Goal: Task Accomplishment & Management: Manage account settings

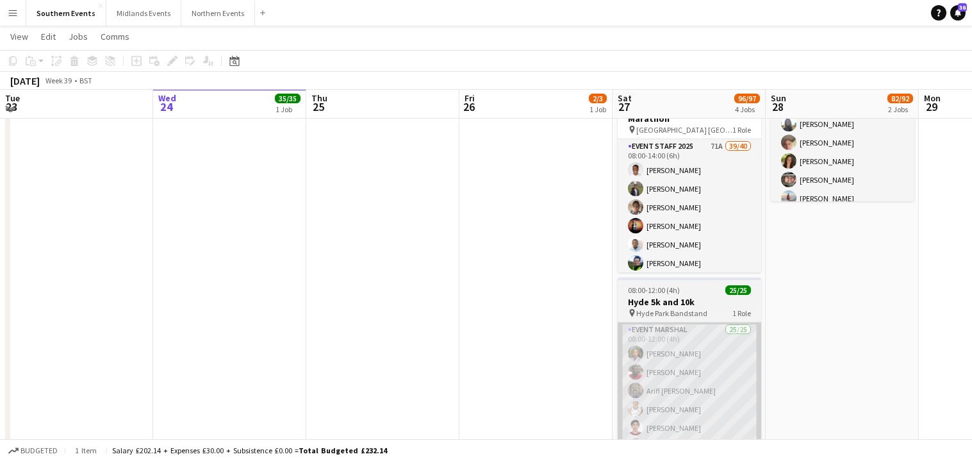
scroll to position [264, 0]
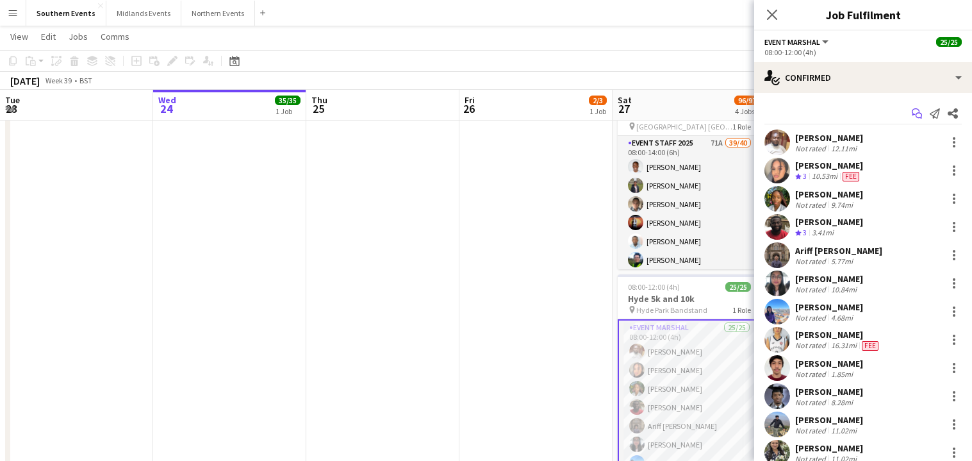
click at [912, 112] on icon "Start chat" at bounding box center [917, 113] width 10 height 10
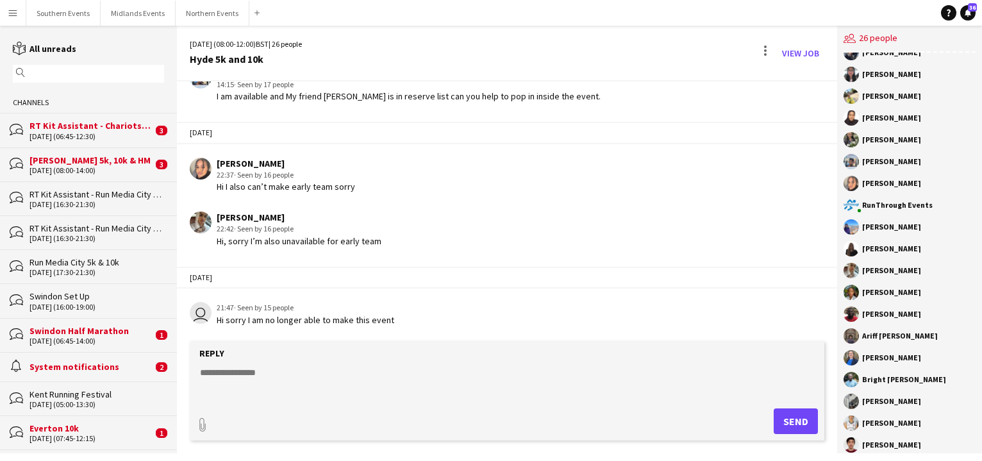
scroll to position [179, 0]
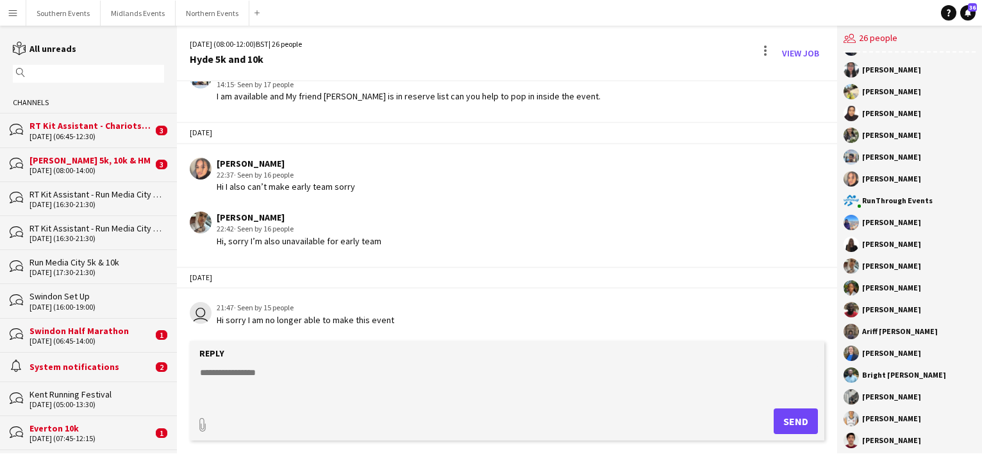
drag, startPoint x: 862, startPoint y: 67, endPoint x: 881, endPoint y: 485, distance: 419.0
click at [881, 460] on html "Menu Boards Boards Boards All jobs Status Workforce Workforce My Workforce Recr…" at bounding box center [491, 230] width 982 height 461
copy div "[PERSON_NAME] [PERSON_NAME] [PERSON_NAME] [PERSON_NAME] [PERSON_NAME] [PERSON_N…"
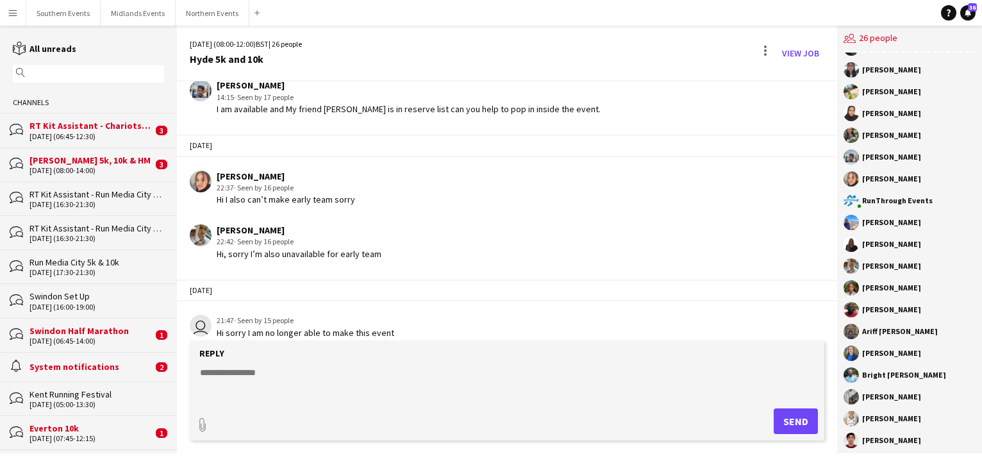
scroll to position [1060, 0]
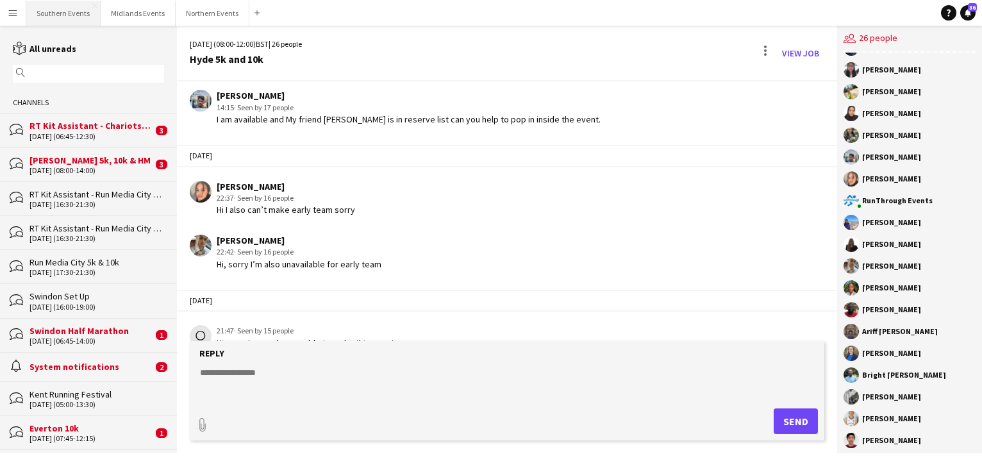
click at [73, 19] on button "Southern Events Close" at bounding box center [63, 13] width 74 height 25
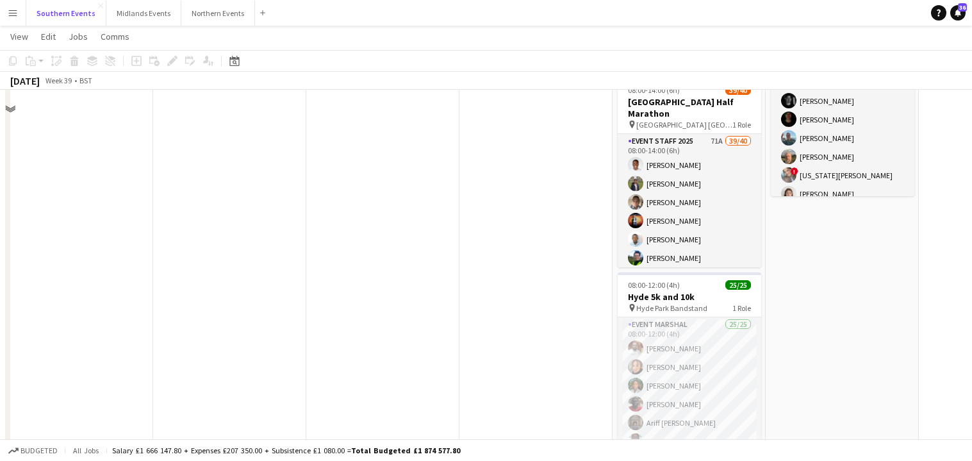
scroll to position [305, 0]
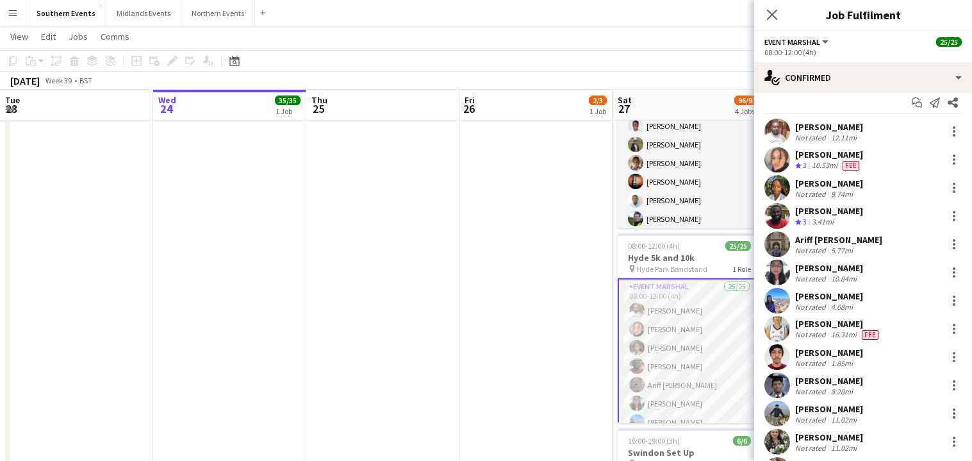
scroll to position [12, 0]
click at [879, 160] on div "[PERSON_NAME] Crew rating 3 10.53mi Fee" at bounding box center [863, 159] width 218 height 26
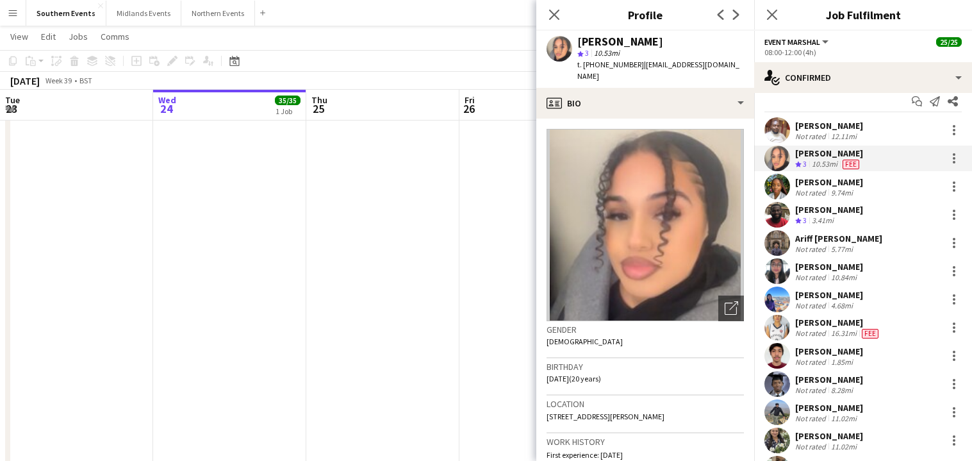
click at [877, 183] on div "[PERSON_NAME] Not rated 9.74mi" at bounding box center [863, 187] width 218 height 26
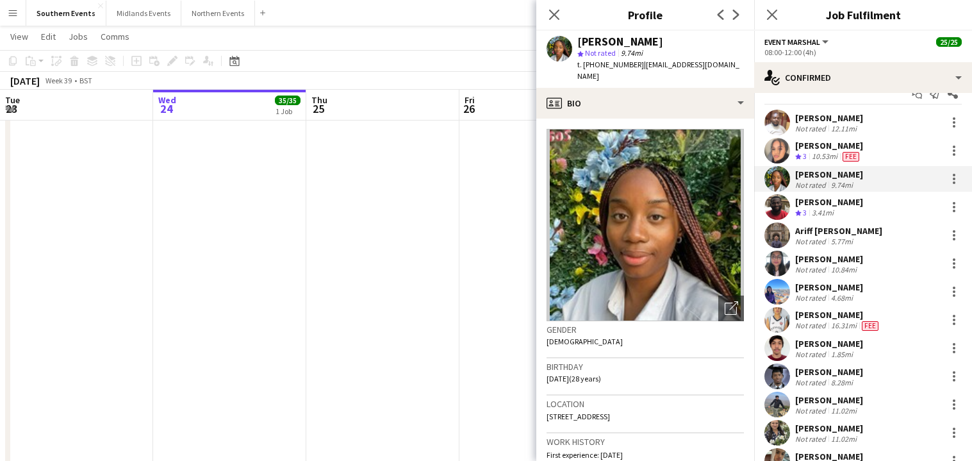
scroll to position [28, 0]
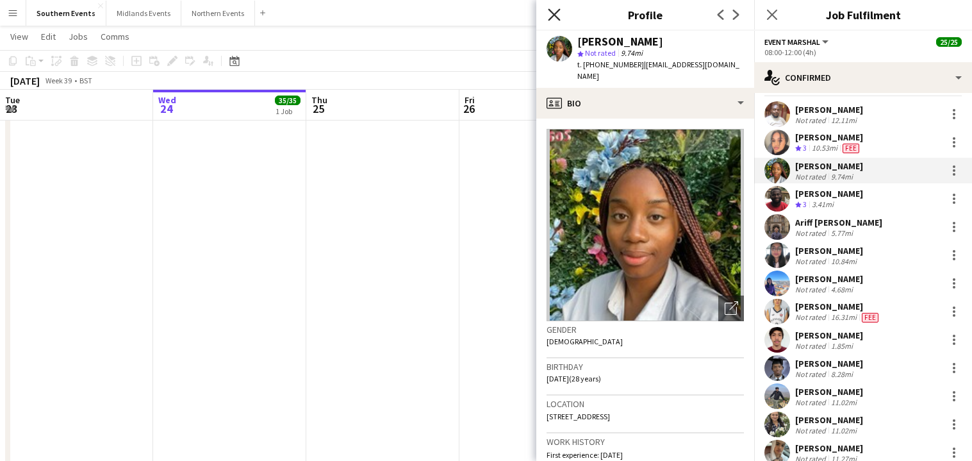
click at [558, 17] on icon "Close pop-in" at bounding box center [554, 14] width 12 height 12
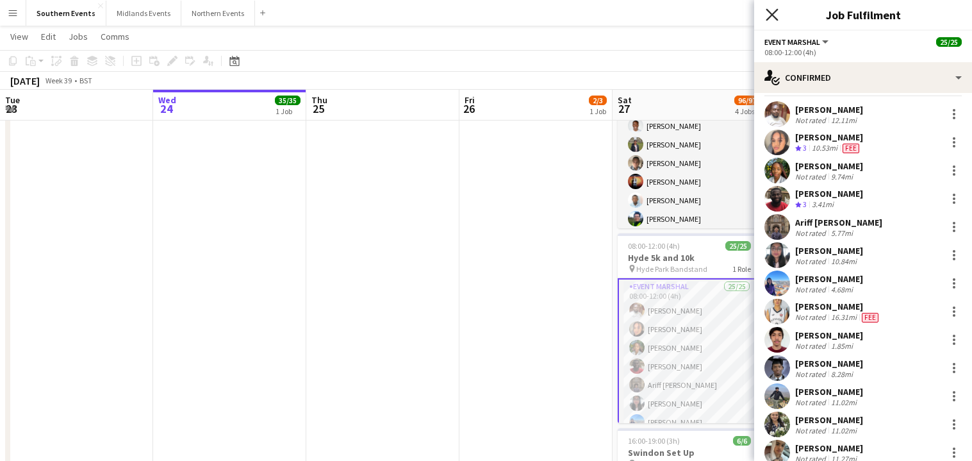
click at [767, 12] on icon "Close pop-in" at bounding box center [772, 14] width 12 height 12
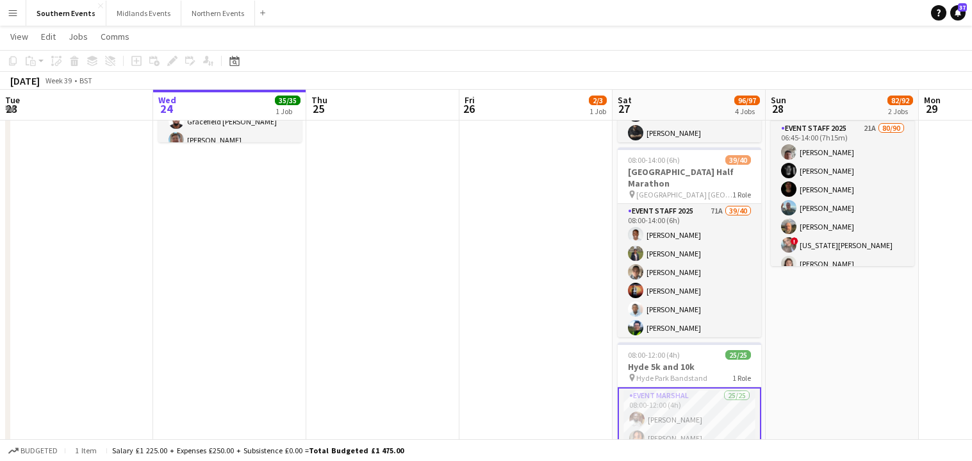
scroll to position [194, 0]
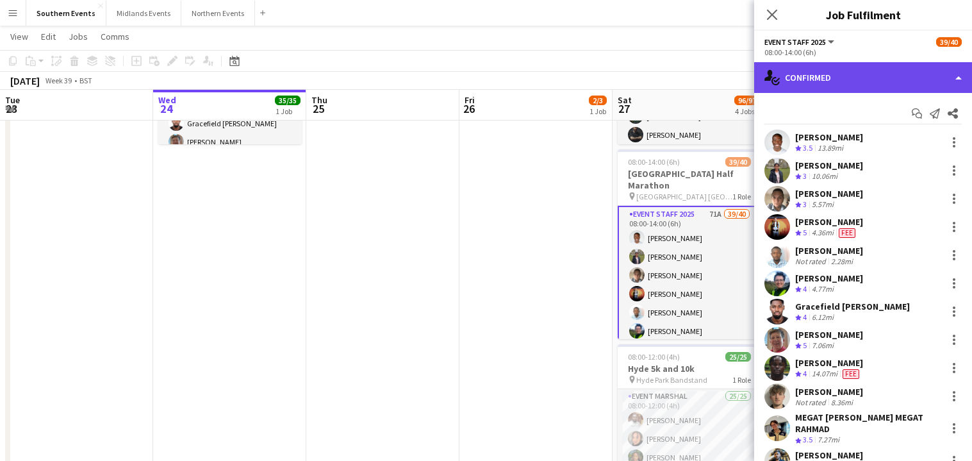
click at [863, 78] on div "single-neutral-actions-check-2 Confirmed" at bounding box center [863, 77] width 218 height 31
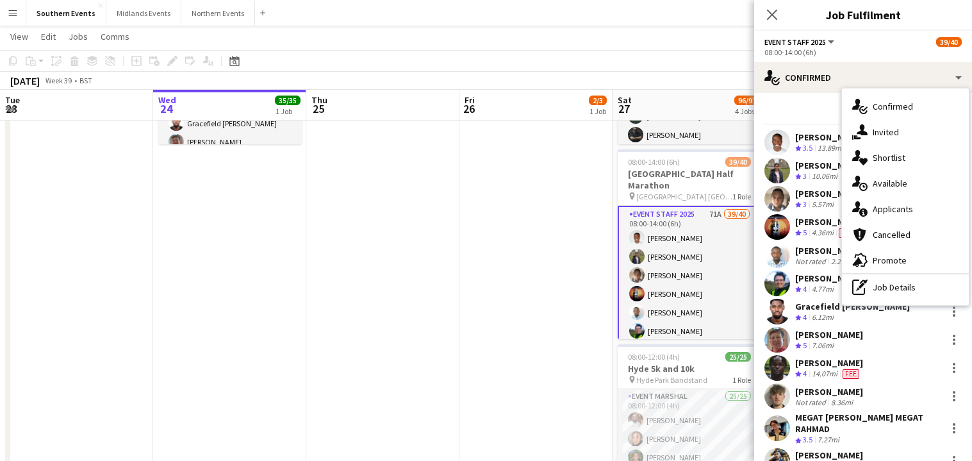
click at [826, 104] on div "Start chat Send notification Share" at bounding box center [863, 113] width 197 height 21
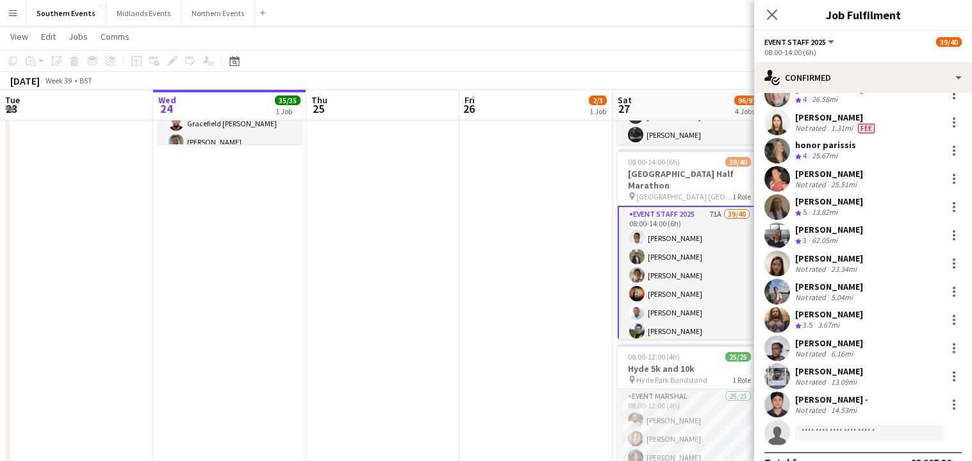
scroll to position [840, 0]
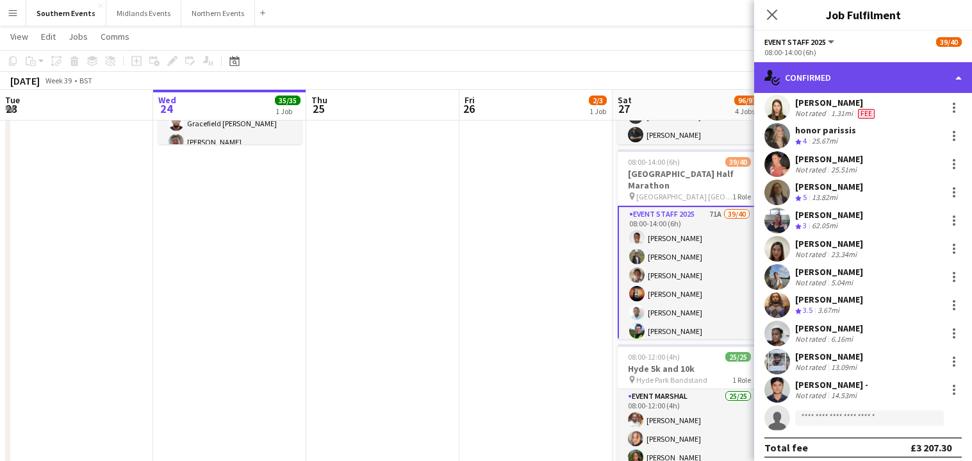
click at [869, 81] on div "single-neutral-actions-check-2 Confirmed" at bounding box center [863, 77] width 218 height 31
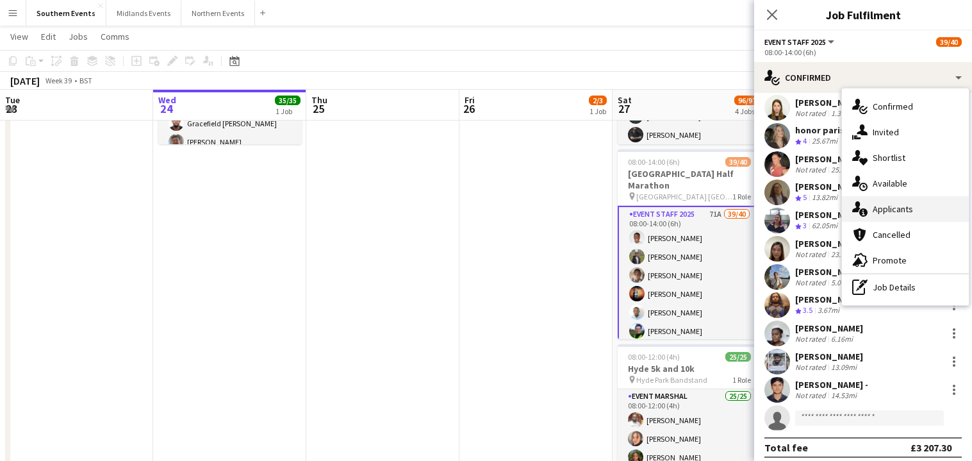
click at [895, 208] on span "Applicants" at bounding box center [893, 209] width 40 height 12
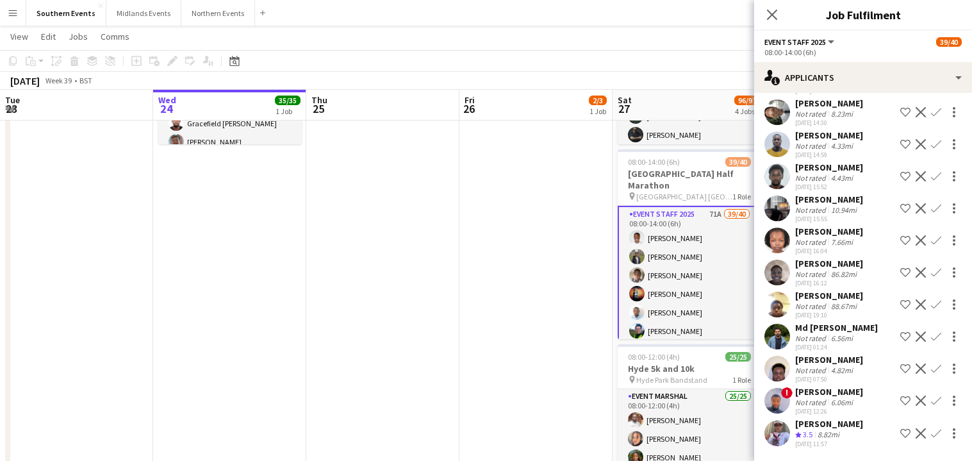
scroll to position [1657, 0]
click at [931, 428] on app-icon "Confirm" at bounding box center [936, 433] width 10 height 10
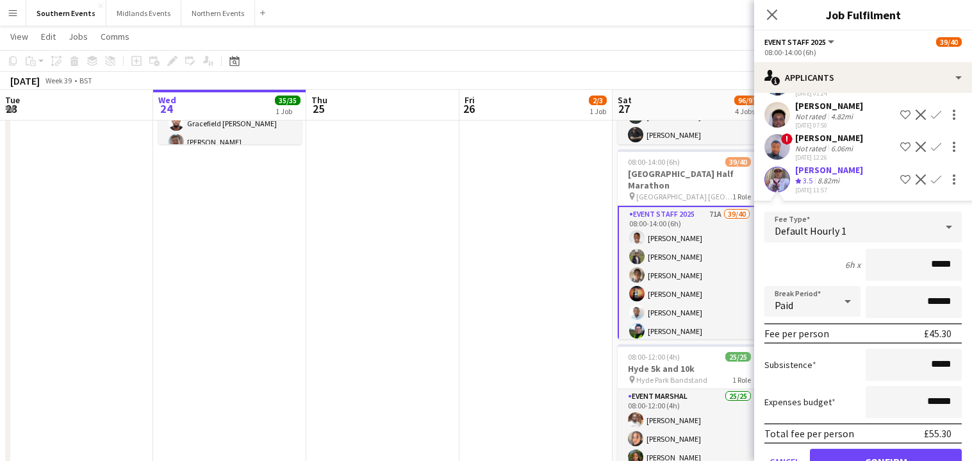
scroll to position [1865, 0]
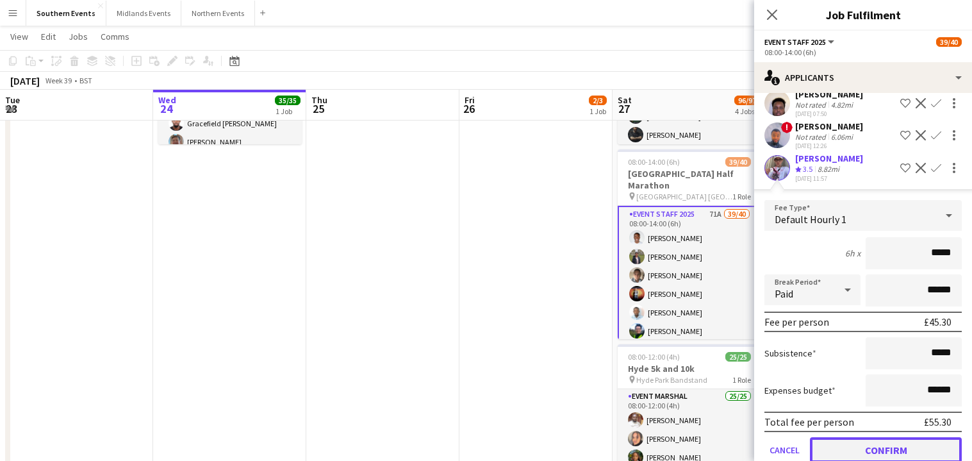
click at [879, 437] on button "Confirm" at bounding box center [886, 450] width 152 height 26
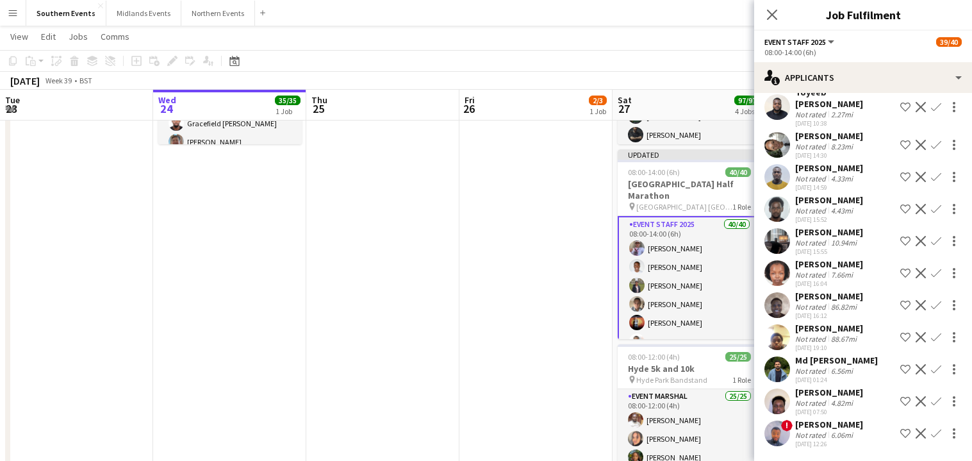
scroll to position [1544, 0]
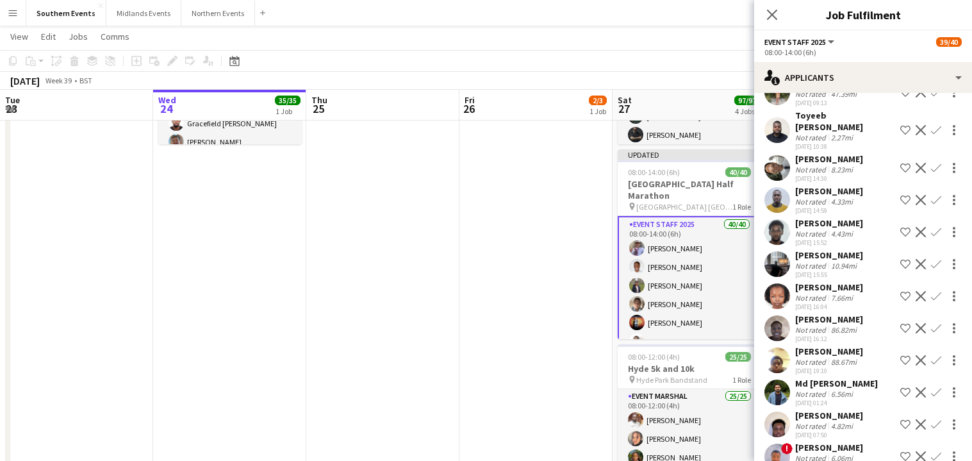
click at [849, 197] on div "4.33mi" at bounding box center [842, 202] width 27 height 10
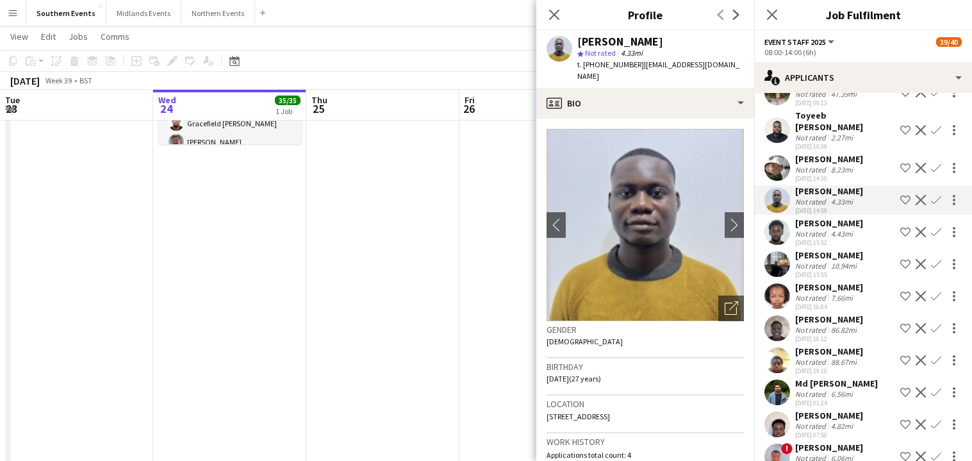
click at [931, 195] on app-icon "Confirm" at bounding box center [936, 200] width 10 height 10
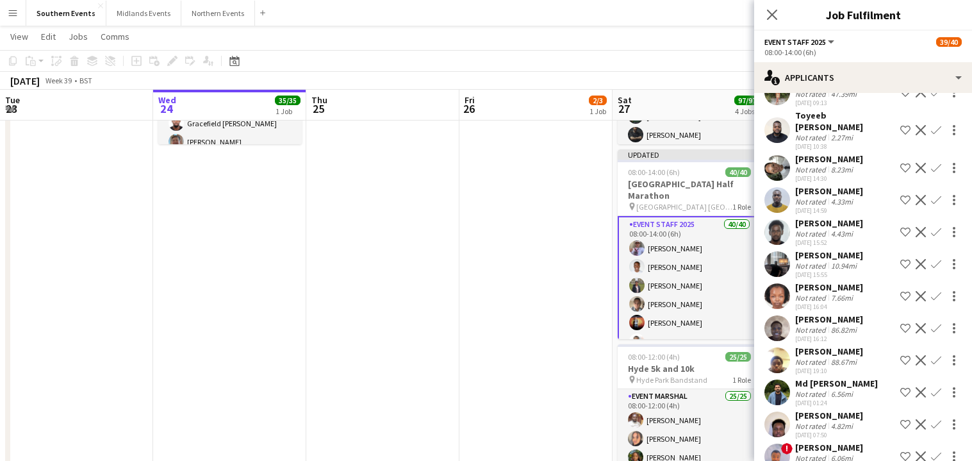
click at [931, 195] on app-icon "Confirm" at bounding box center [936, 200] width 10 height 10
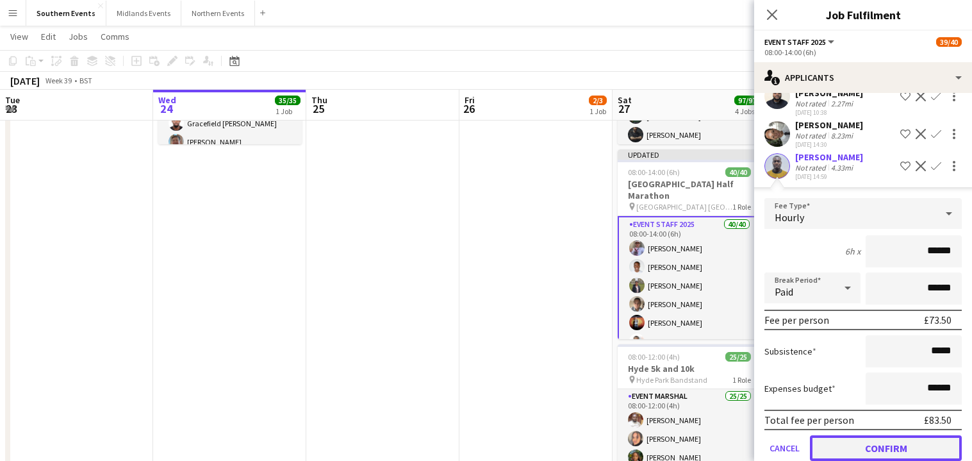
click at [877, 435] on button "Confirm" at bounding box center [886, 448] width 152 height 26
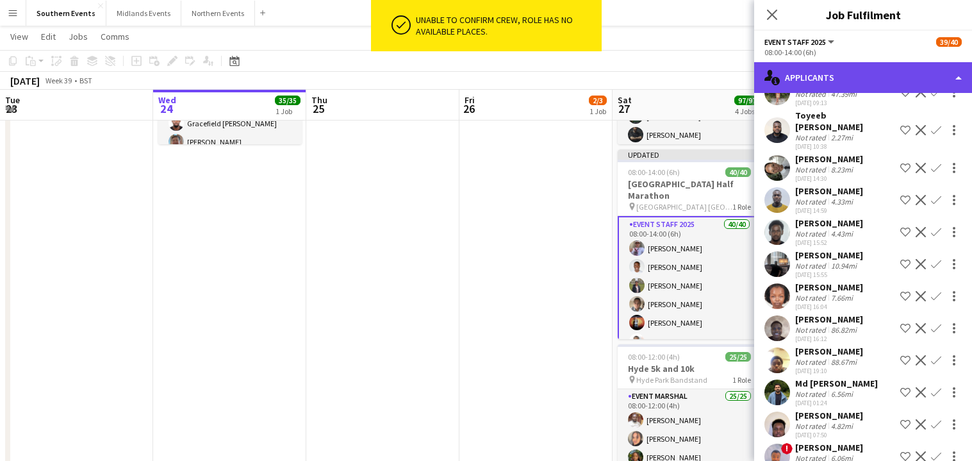
click at [832, 75] on div "single-neutral-actions-information Applicants" at bounding box center [863, 77] width 218 height 31
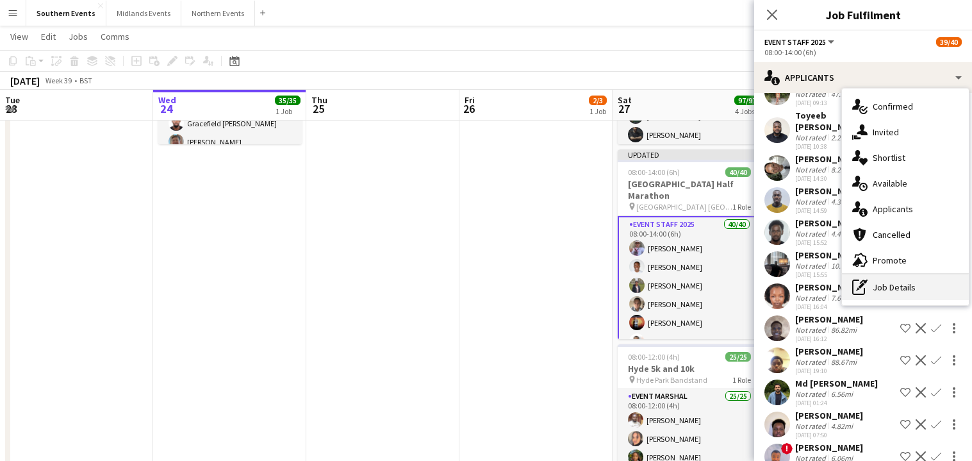
click at [905, 290] on div "pen-write Job Details" at bounding box center [905, 287] width 127 height 26
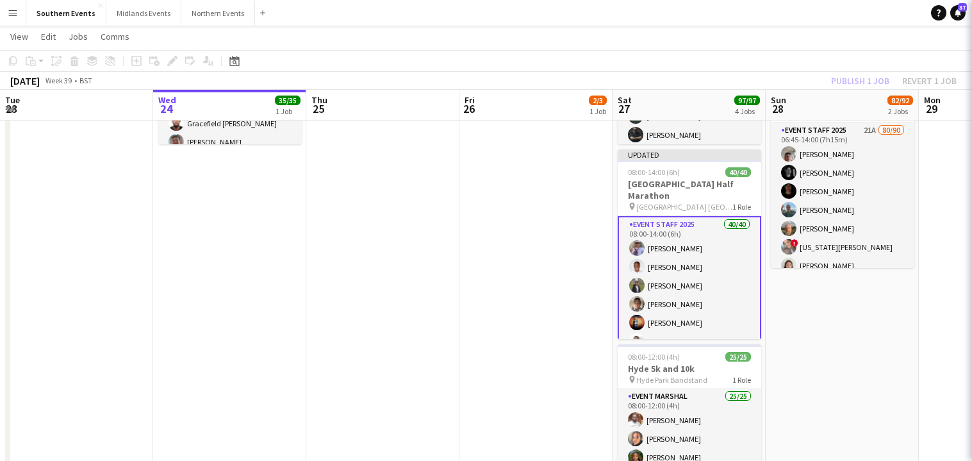
scroll to position [0, 0]
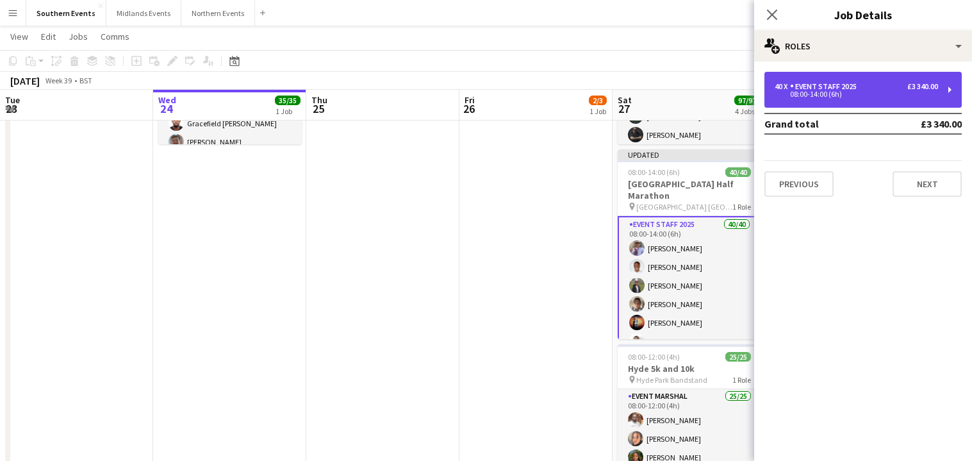
click at [921, 87] on div "£3 340.00" at bounding box center [923, 86] width 31 height 9
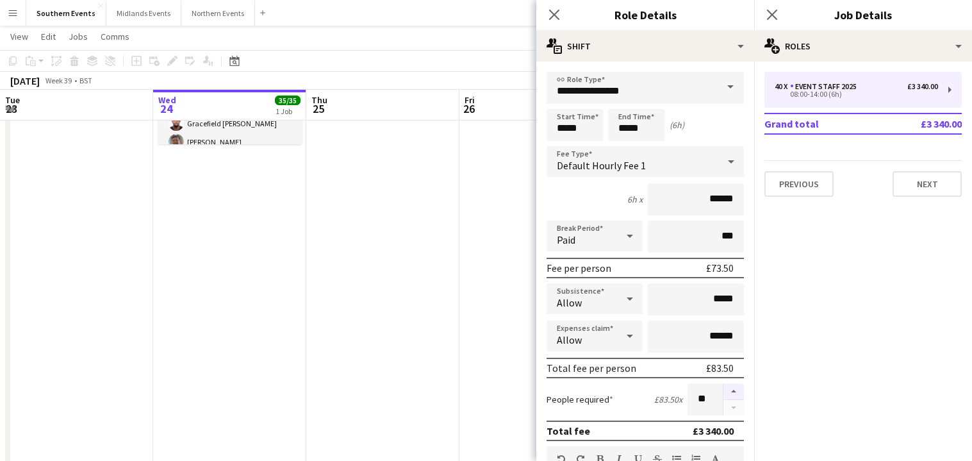
click at [724, 392] on button "button" at bounding box center [734, 391] width 21 height 17
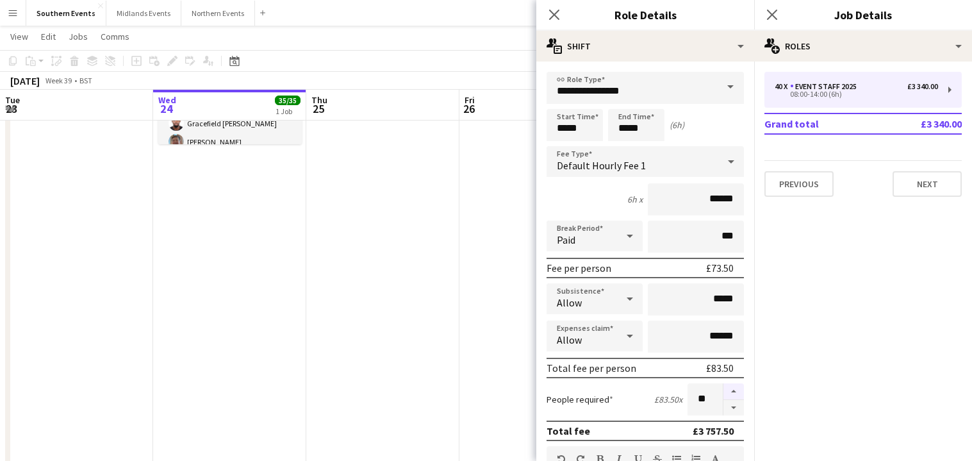
click at [724, 392] on button "button" at bounding box center [734, 391] width 21 height 17
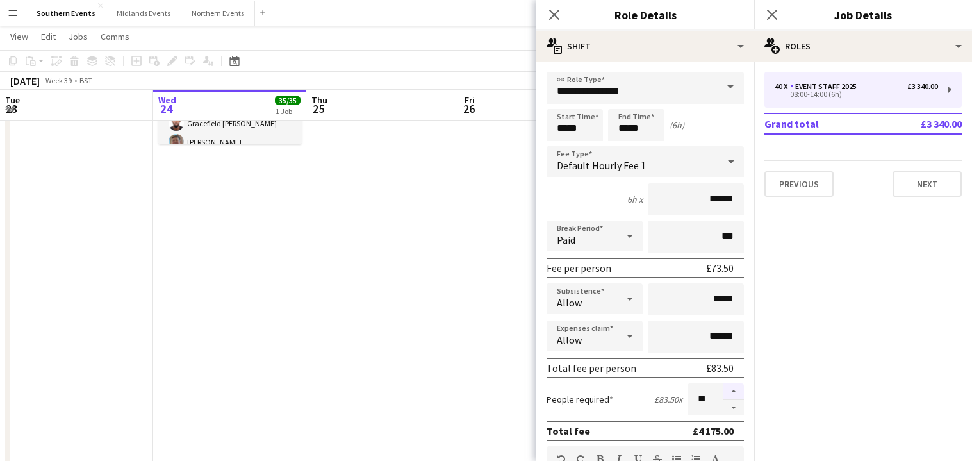
click at [724, 392] on button "button" at bounding box center [734, 391] width 21 height 17
type input "**"
click at [913, 187] on button "Next" at bounding box center [927, 184] width 69 height 26
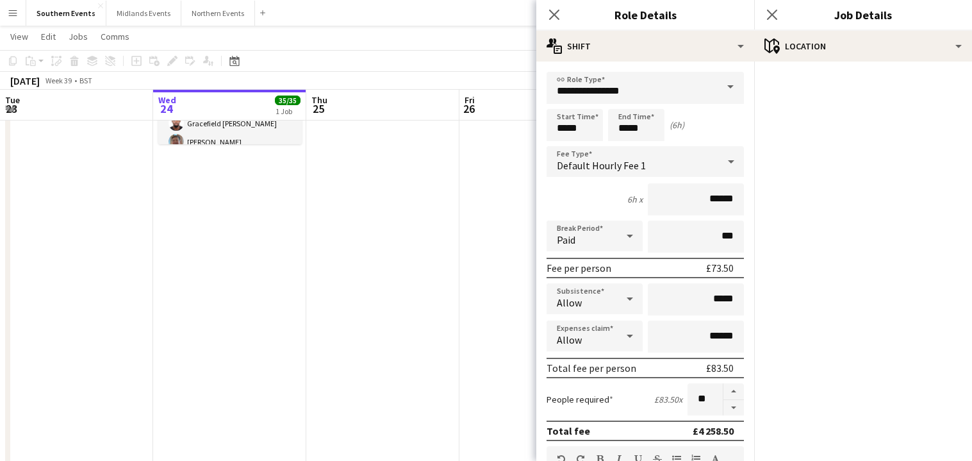
click at [488, 42] on app-page-menu "View Day view expanded Day view collapsed Month view Date picker Jump to [DATE]…" at bounding box center [486, 38] width 972 height 24
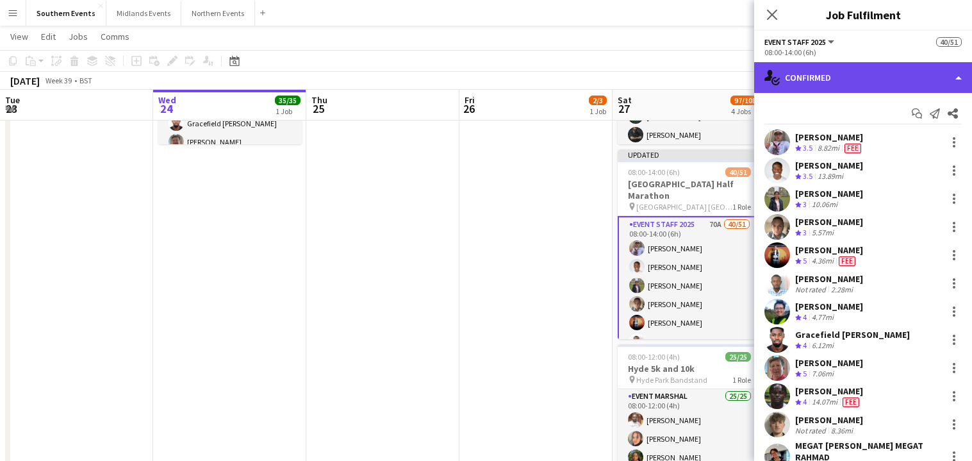
click at [872, 74] on div "single-neutral-actions-check-2 Confirmed" at bounding box center [863, 77] width 218 height 31
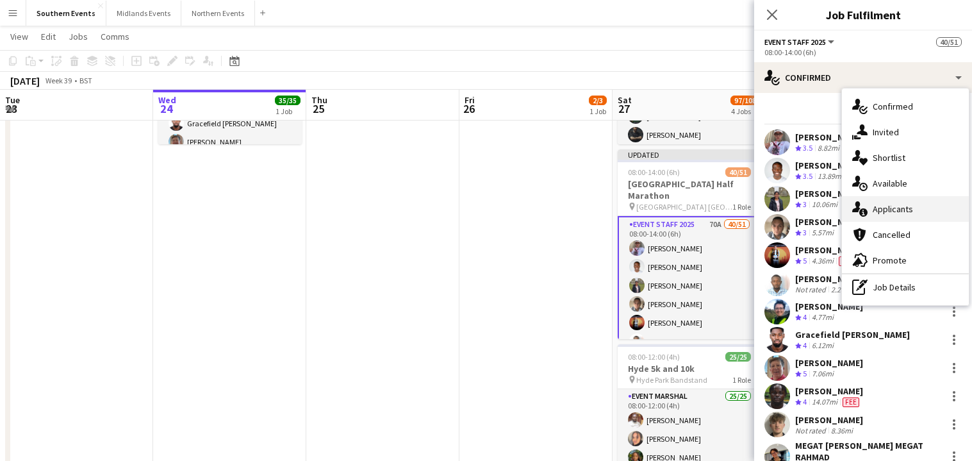
click at [914, 204] on div "single-neutral-actions-information Applicants" at bounding box center [905, 209] width 127 height 26
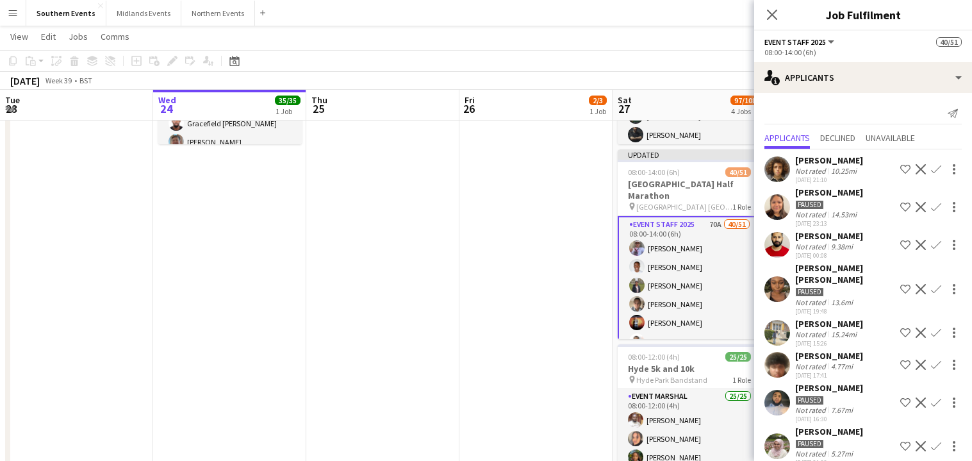
click at [931, 242] on app-icon "Confirm" at bounding box center [936, 245] width 10 height 10
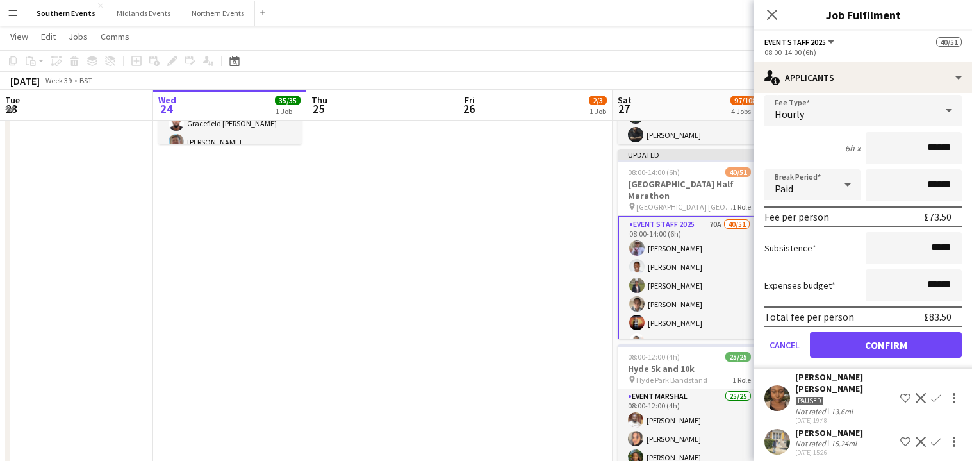
scroll to position [187, 0]
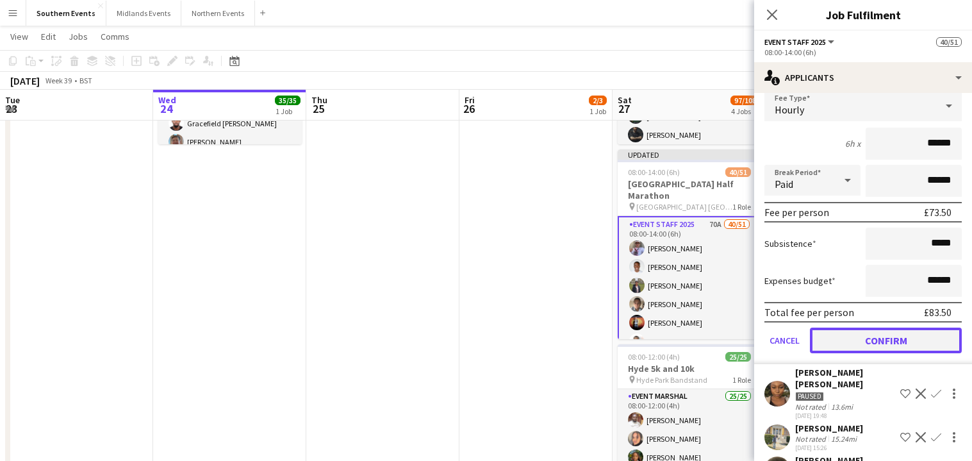
click at [881, 338] on button "Confirm" at bounding box center [886, 341] width 152 height 26
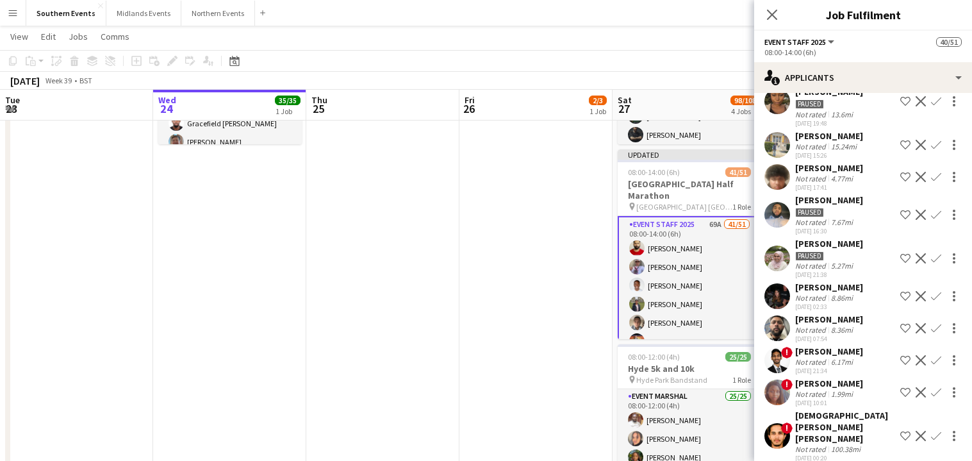
scroll to position [156, 0]
click at [856, 285] on div "[PERSON_NAME] Not rated 8.86mi [DATE] 02:33 Shortlist crew Decline Confirm" at bounding box center [863, 295] width 218 height 29
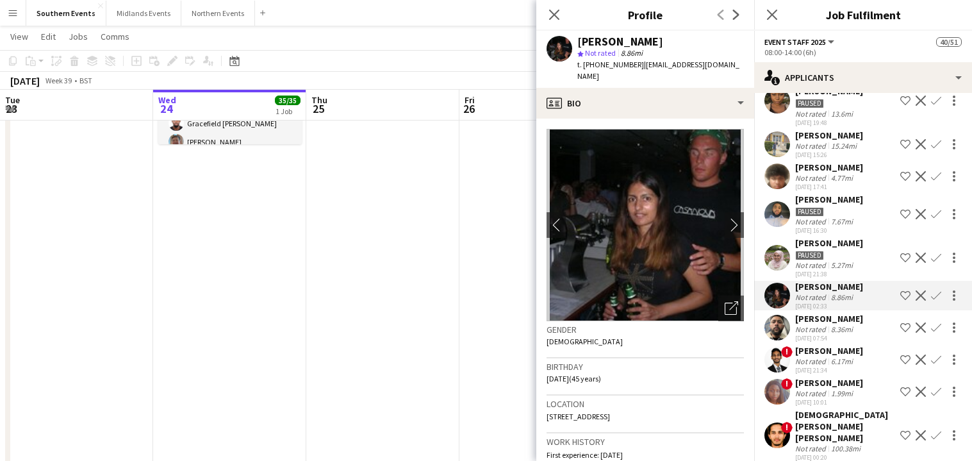
click at [854, 313] on div "[PERSON_NAME]" at bounding box center [829, 319] width 68 height 12
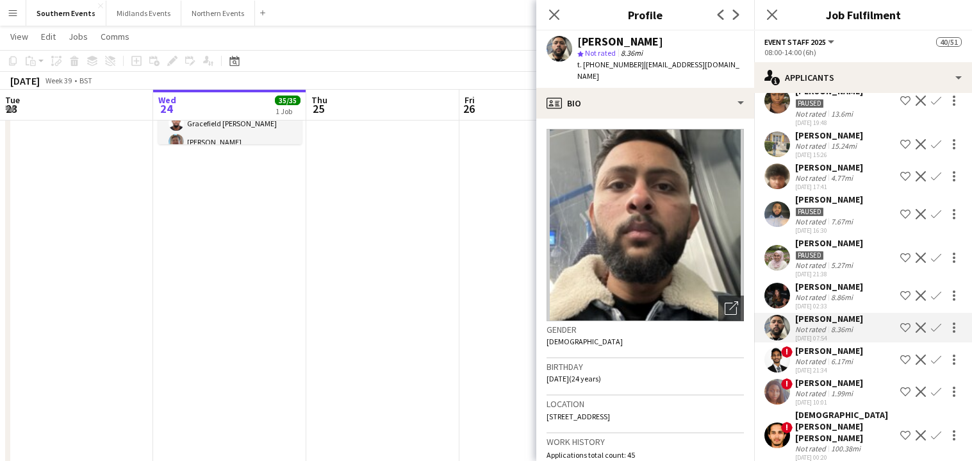
click at [855, 289] on div "[PERSON_NAME] Not rated 8.86mi [DATE] 02:33 Shortlist crew Decline Confirm" at bounding box center [863, 295] width 218 height 29
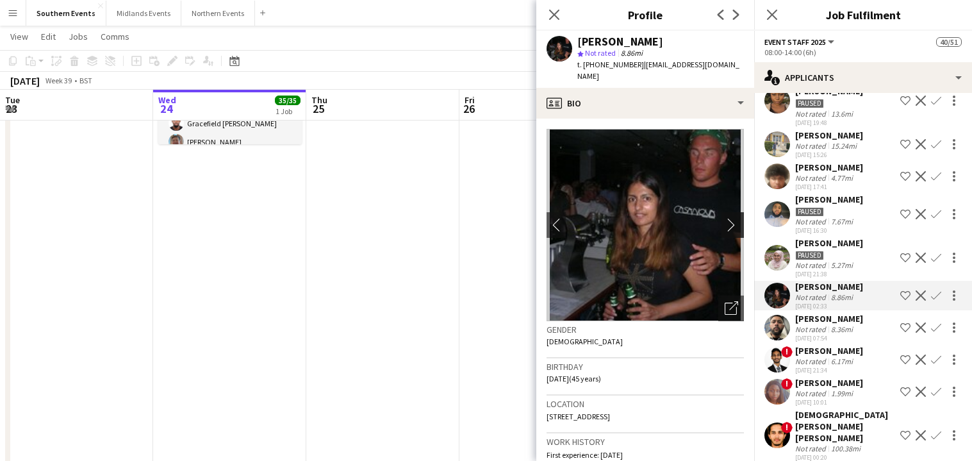
click at [725, 218] on app-icon "chevron-right" at bounding box center [735, 224] width 20 height 13
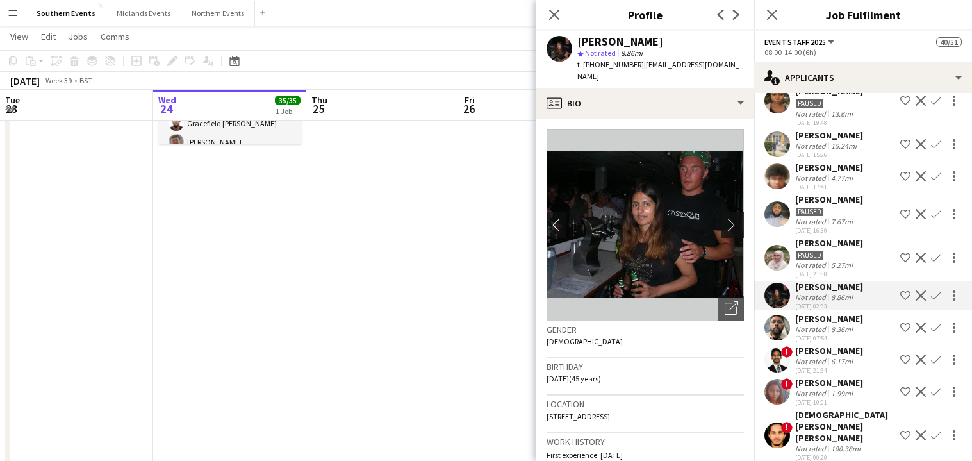
click at [725, 218] on app-icon "chevron-right" at bounding box center [735, 224] width 20 height 13
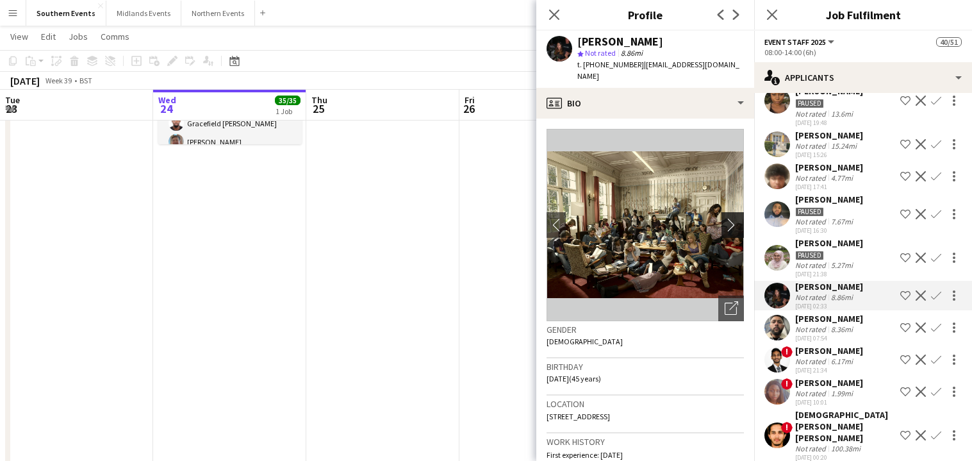
click at [725, 218] on app-icon "chevron-right" at bounding box center [735, 224] width 20 height 13
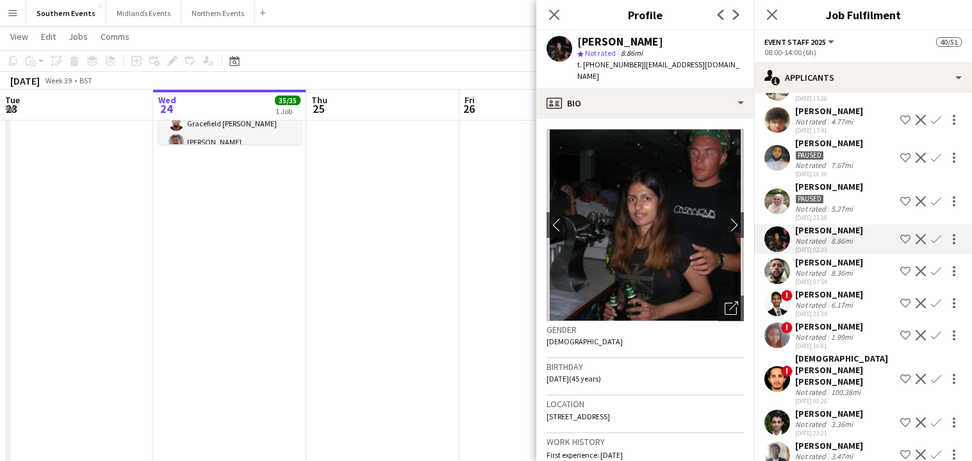
scroll to position [219, 0]
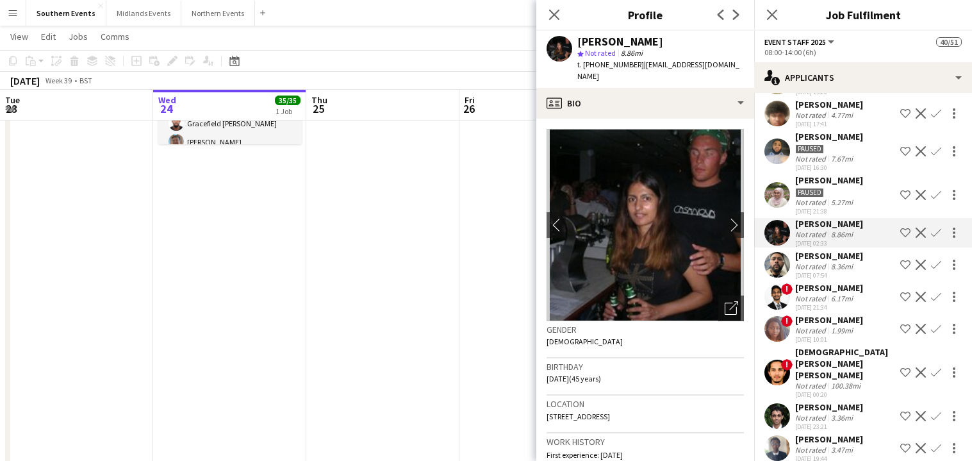
click at [860, 401] on div "[PERSON_NAME] Not rated 3.36mi [DATE] 23:21 Shortlist crew Decline Confirm" at bounding box center [863, 415] width 218 height 29
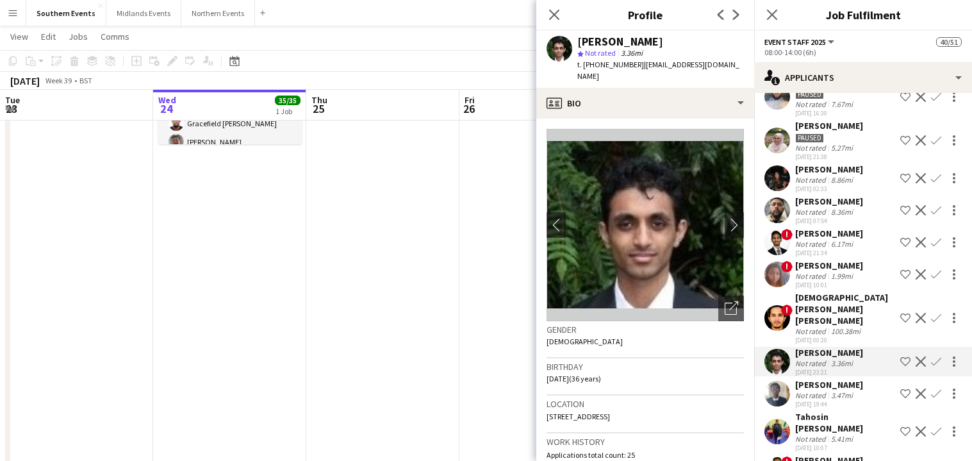
scroll to position [274, 0]
click at [857, 390] on div "Not rated 3.47mi" at bounding box center [829, 395] width 68 height 10
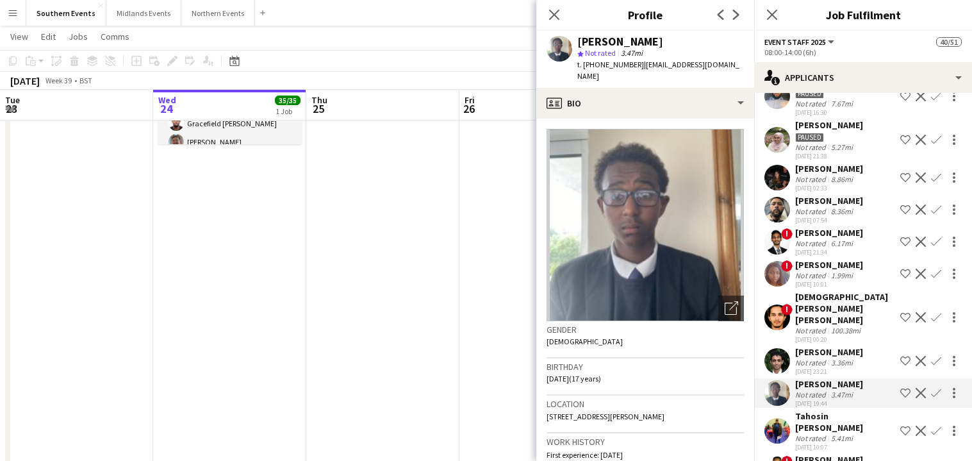
click at [860, 433] on div "Not rated 5.41mi" at bounding box center [845, 438] width 100 height 10
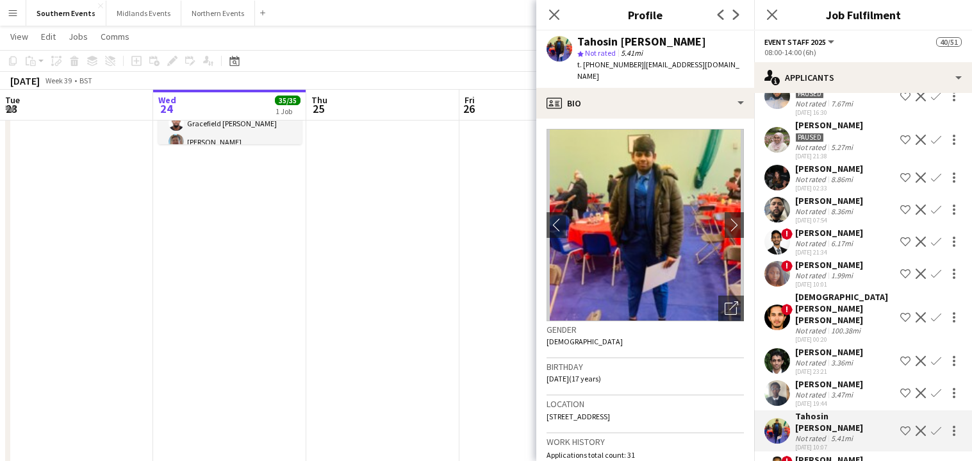
click at [854, 454] on div "! [PERSON_NAME] Crew rating 3 6.14mi [DATE] 22:55 Shortlist crew Decline Confirm" at bounding box center [863, 469] width 218 height 31
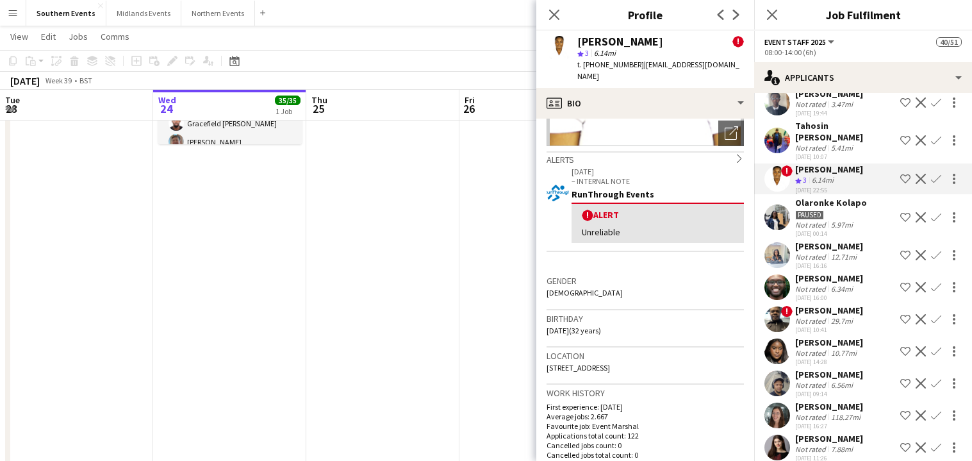
scroll to position [566, 0]
click at [851, 379] on div "6.56mi" at bounding box center [842, 384] width 27 height 10
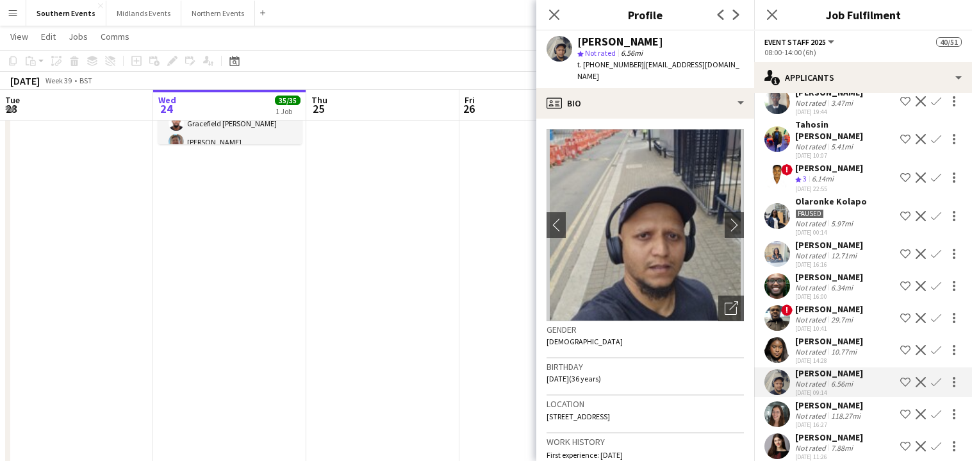
click at [856, 399] on div "[PERSON_NAME]" at bounding box center [829, 405] width 68 height 12
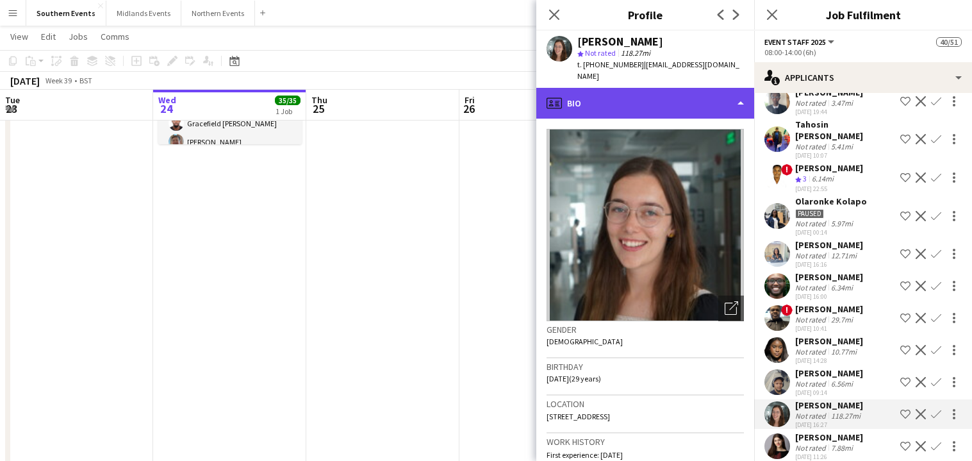
click at [648, 101] on div "profile Bio" at bounding box center [646, 103] width 218 height 31
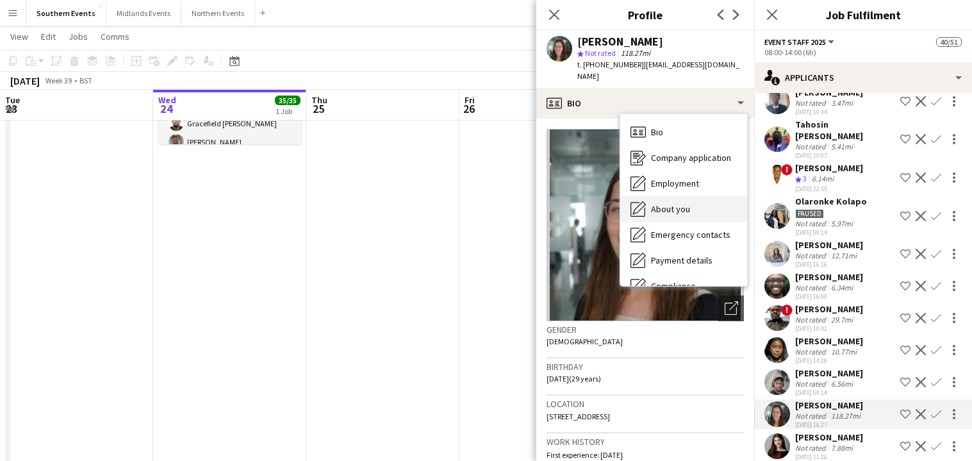
click at [676, 214] on div "About you About you" at bounding box center [683, 209] width 127 height 26
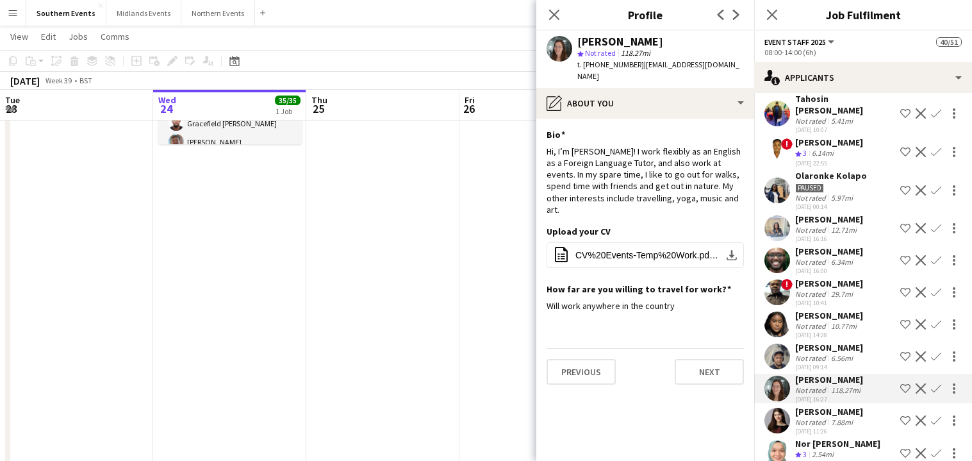
scroll to position [598, 0]
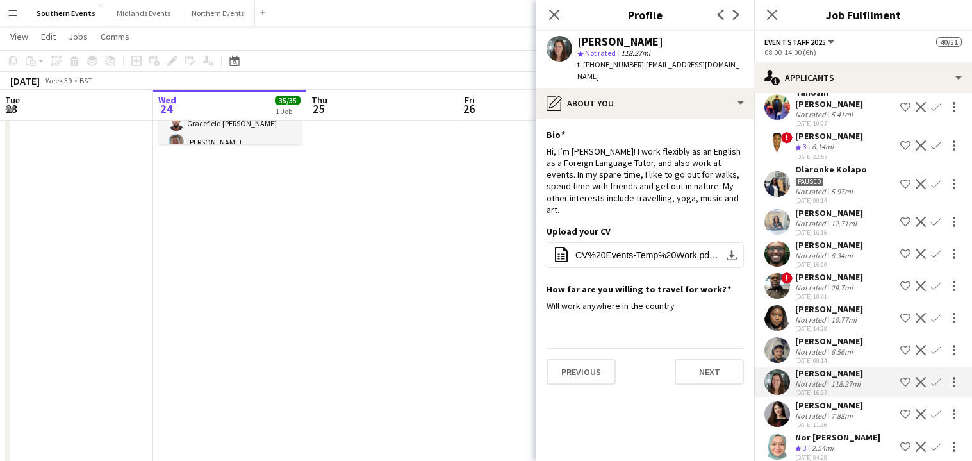
click at [931, 442] on app-icon "Confirm" at bounding box center [936, 447] width 10 height 10
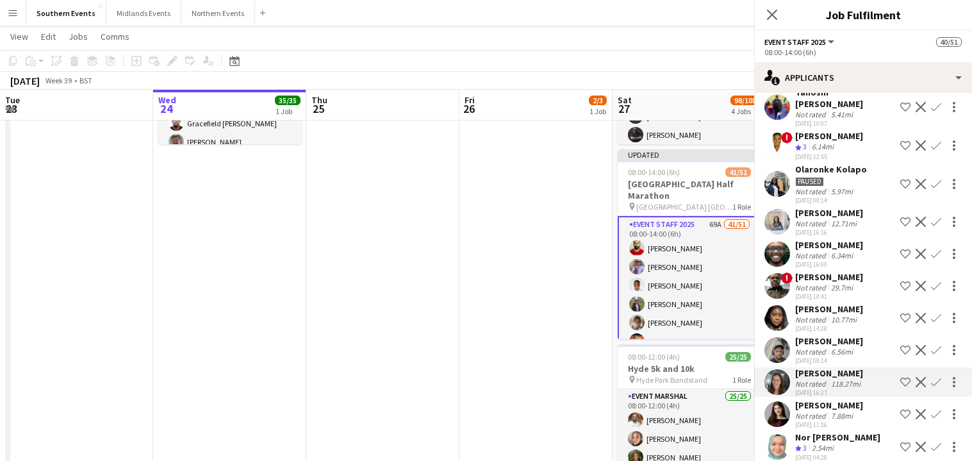
scroll to position [819, 0]
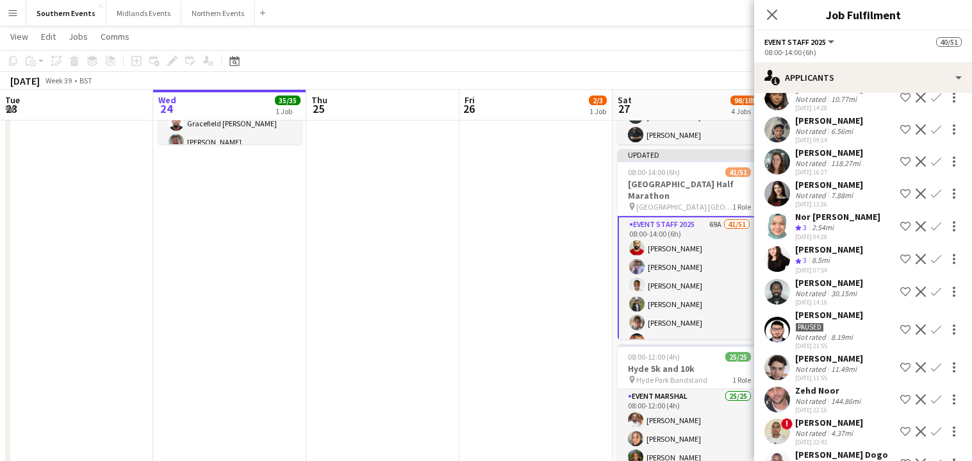
click at [931, 221] on app-icon "Confirm" at bounding box center [936, 226] width 10 height 10
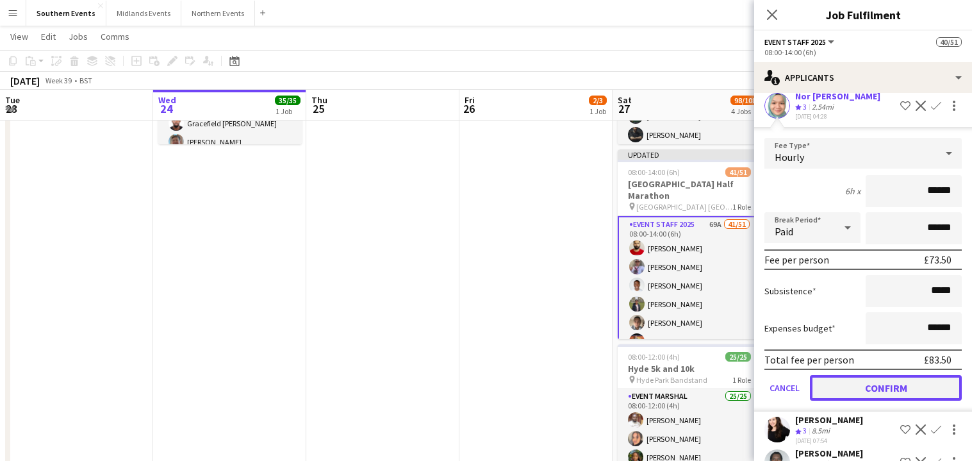
click at [895, 375] on button "Confirm" at bounding box center [886, 388] width 152 height 26
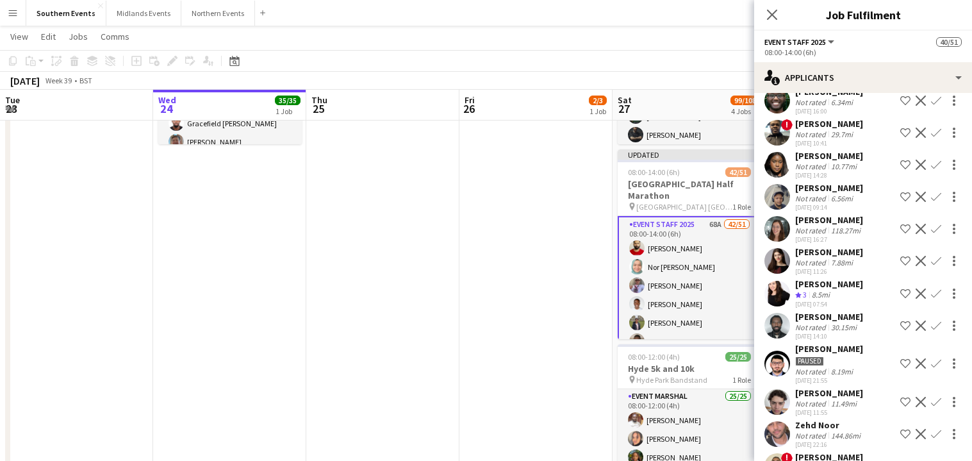
scroll to position [760, 0]
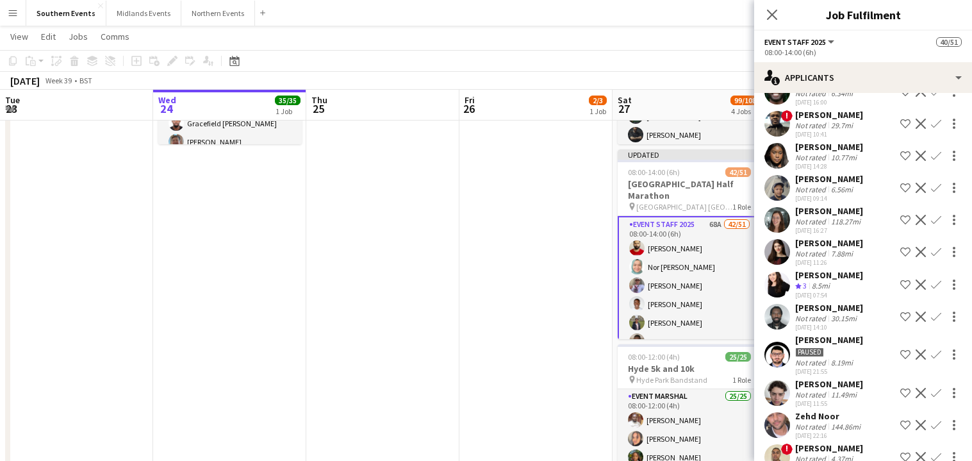
click at [810, 237] on div "[PERSON_NAME]" at bounding box center [829, 243] width 68 height 12
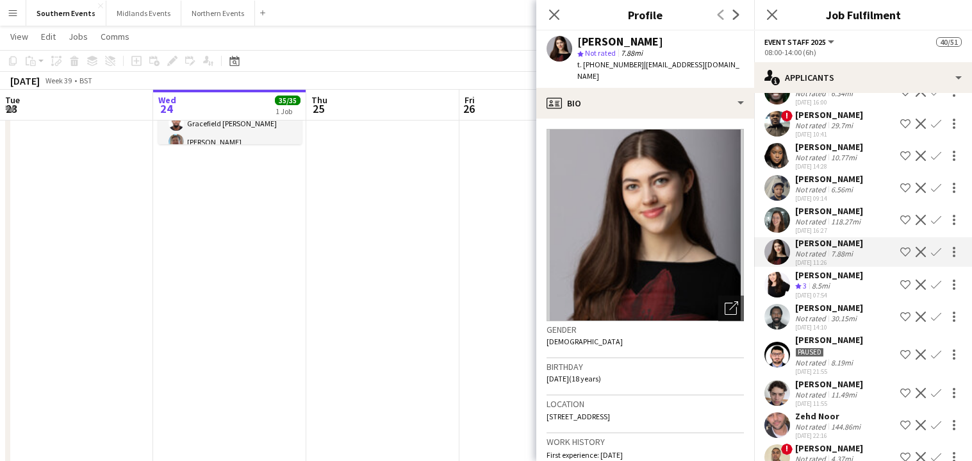
click at [859, 226] on div "[DATE] 16:27" at bounding box center [829, 230] width 68 height 8
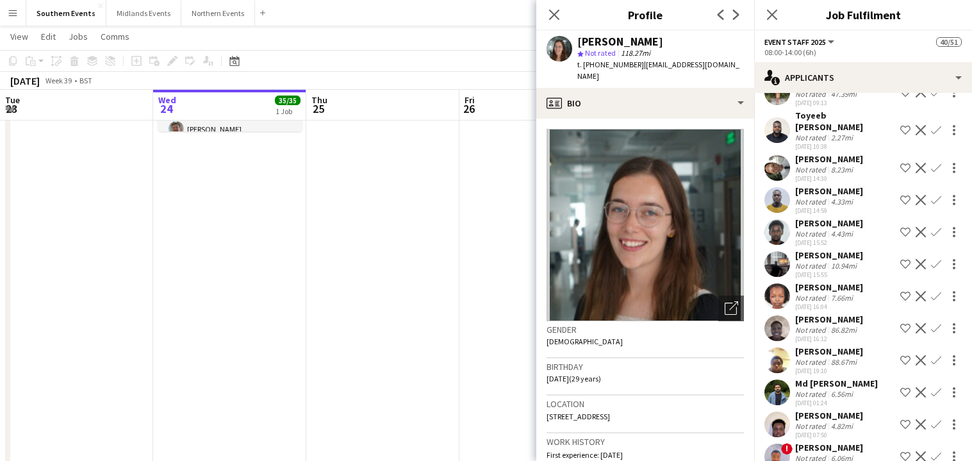
scroll to position [206, 0]
click at [477, 63] on app-toolbar "Copy Paste Paste Command V Paste with crew Command Shift V Paste linked Job [GE…" at bounding box center [486, 61] width 972 height 22
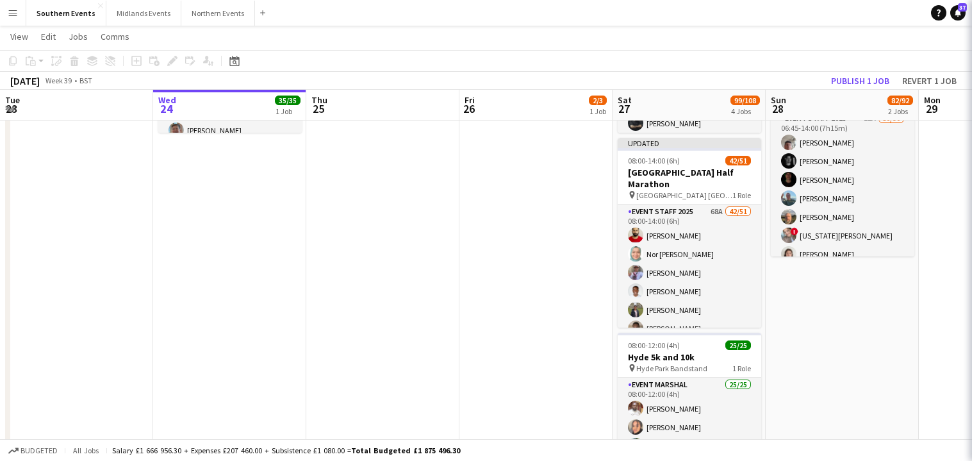
scroll to position [0, 0]
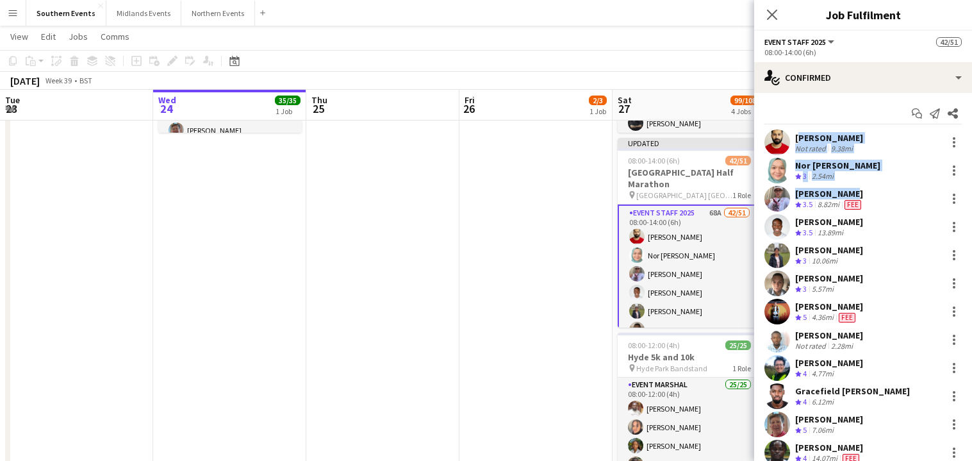
drag, startPoint x: 795, startPoint y: 135, endPoint x: 868, endPoint y: 195, distance: 93.8
copy div "[PERSON_NAME] Not rated 9.38mi Nor [PERSON_NAME] Crew rating 3 2.54mi [PERSON_N…"
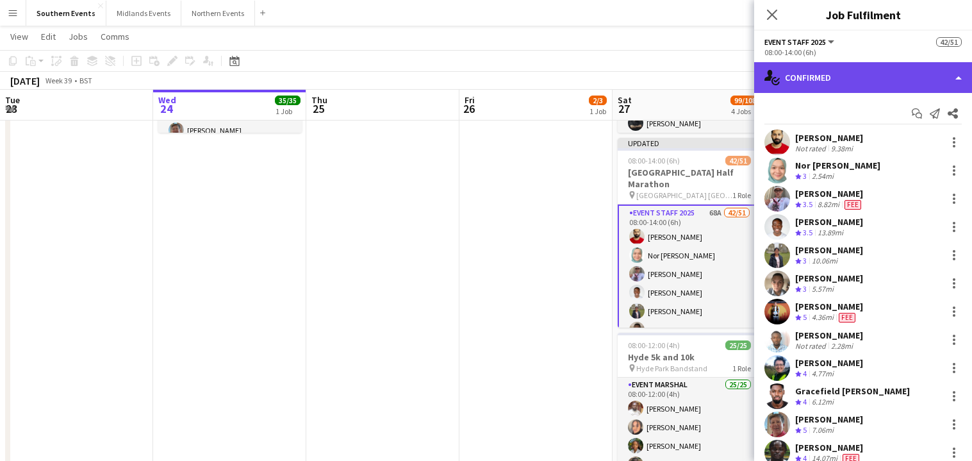
click at [869, 79] on div "single-neutral-actions-check-2 Confirmed" at bounding box center [863, 77] width 218 height 31
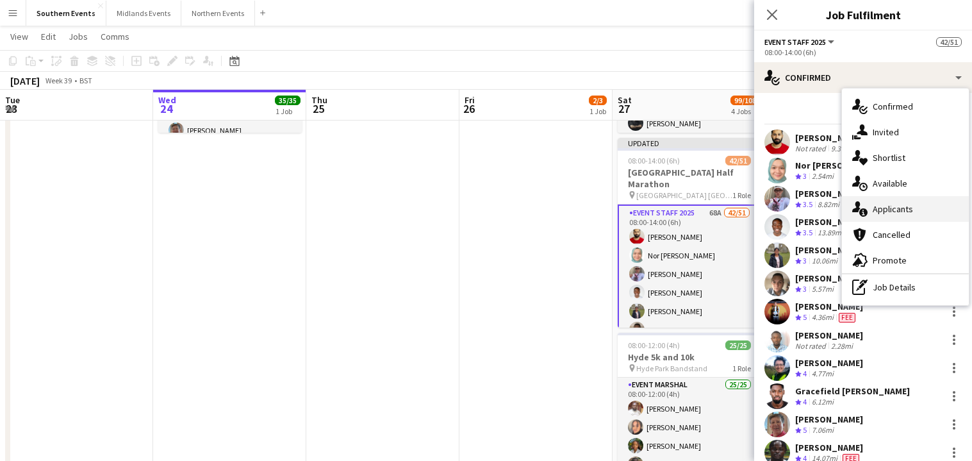
click at [906, 207] on span "Applicants" at bounding box center [893, 209] width 40 height 12
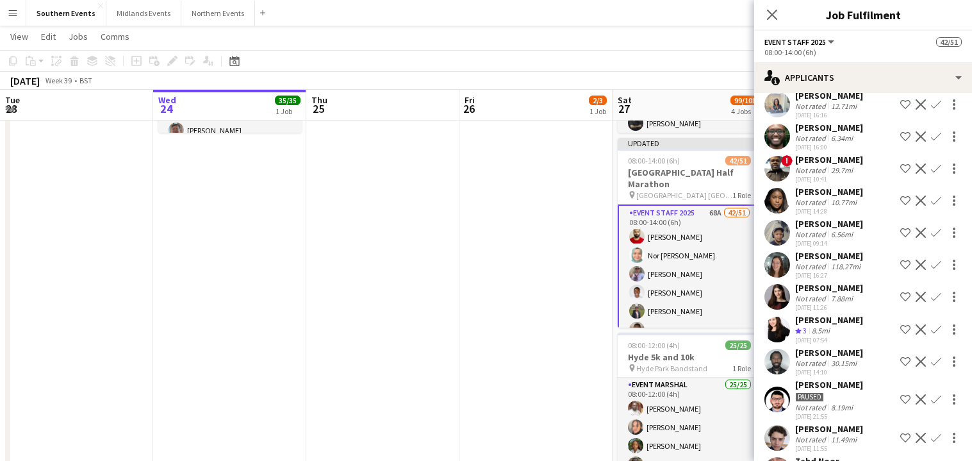
scroll to position [710, 0]
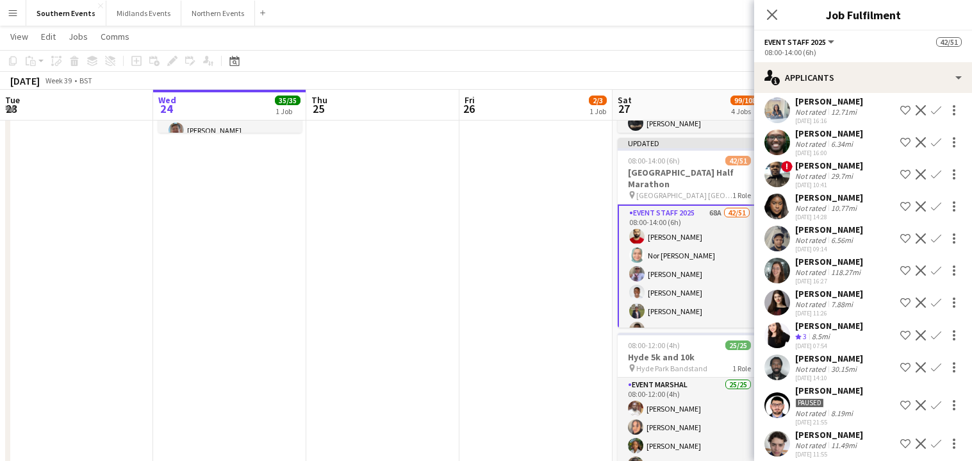
click at [855, 320] on div "[PERSON_NAME] Crew rating 3 8.5mi [DATE] 07:54 Shortlist crew Decline Confirm" at bounding box center [863, 335] width 218 height 31
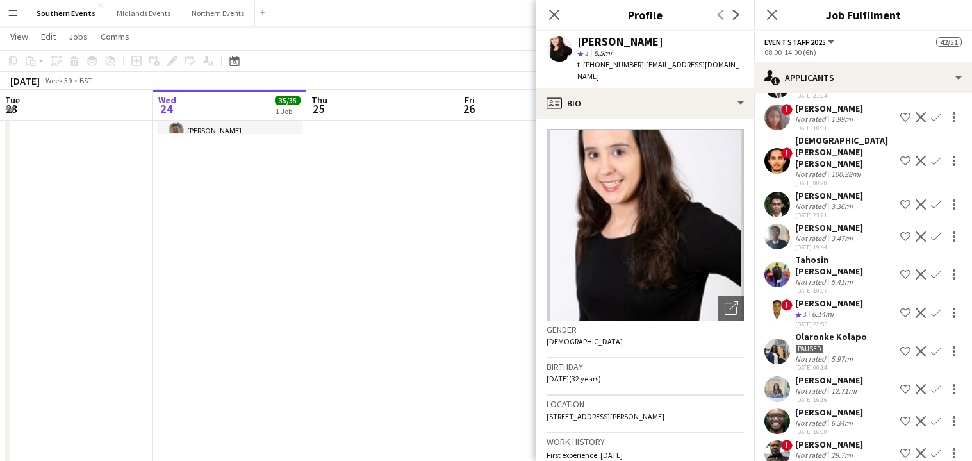
scroll to position [428, 0]
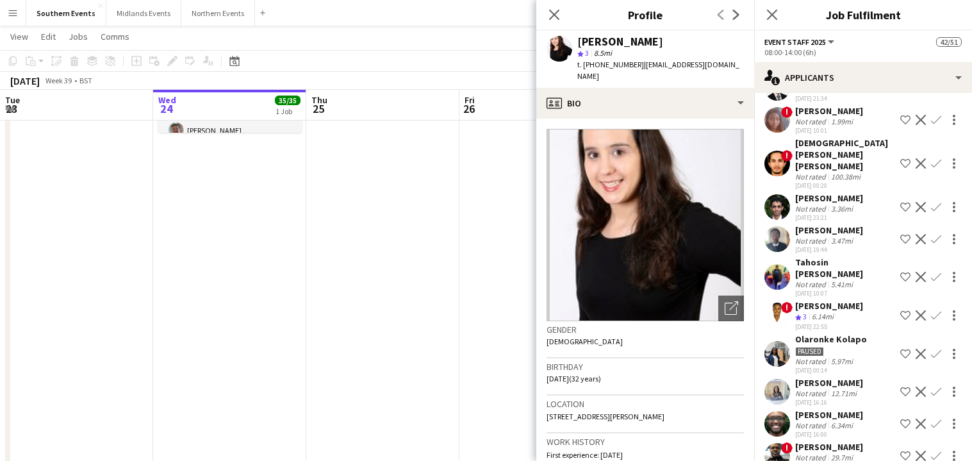
click at [866, 192] on div "[PERSON_NAME] Not rated 3.36mi [DATE] 23:21 Shortlist crew Decline Confirm" at bounding box center [863, 206] width 218 height 29
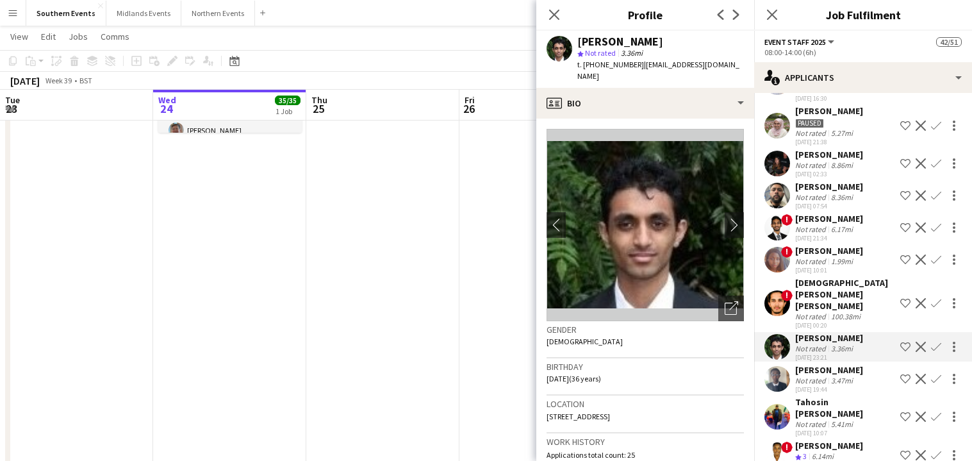
scroll to position [288, 0]
click at [931, 342] on app-icon "Confirm" at bounding box center [936, 347] width 10 height 10
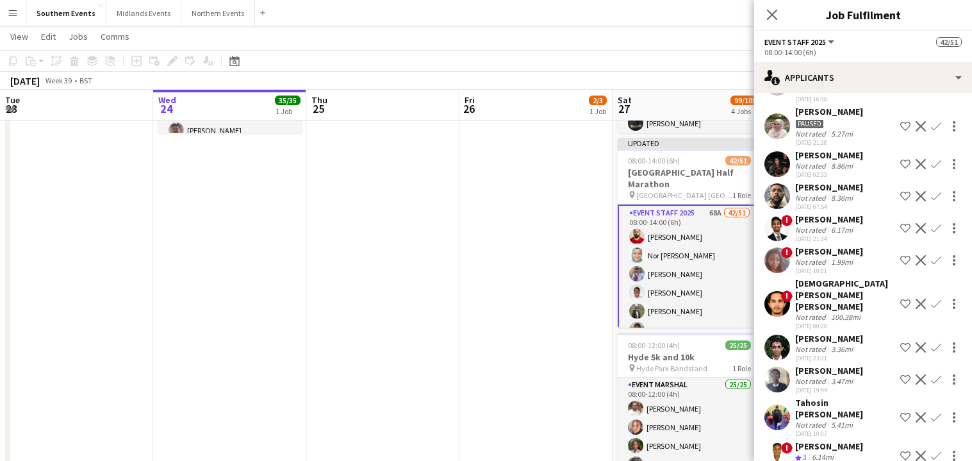
click at [931, 342] on app-icon "Confirm" at bounding box center [936, 347] width 10 height 10
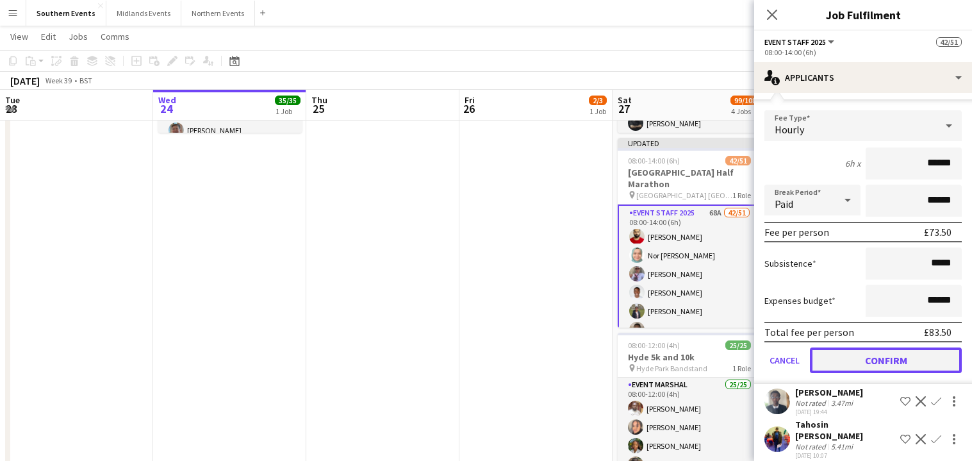
click at [884, 347] on button "Confirm" at bounding box center [886, 360] width 152 height 26
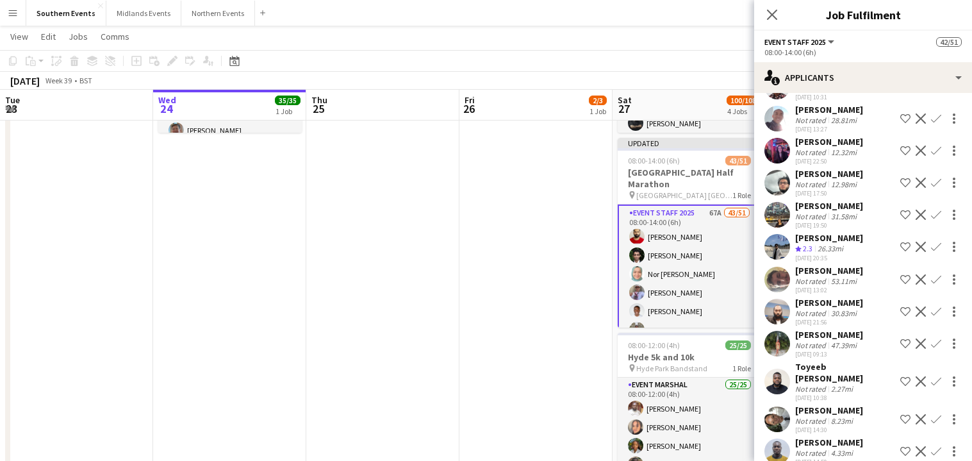
scroll to position [1199, 0]
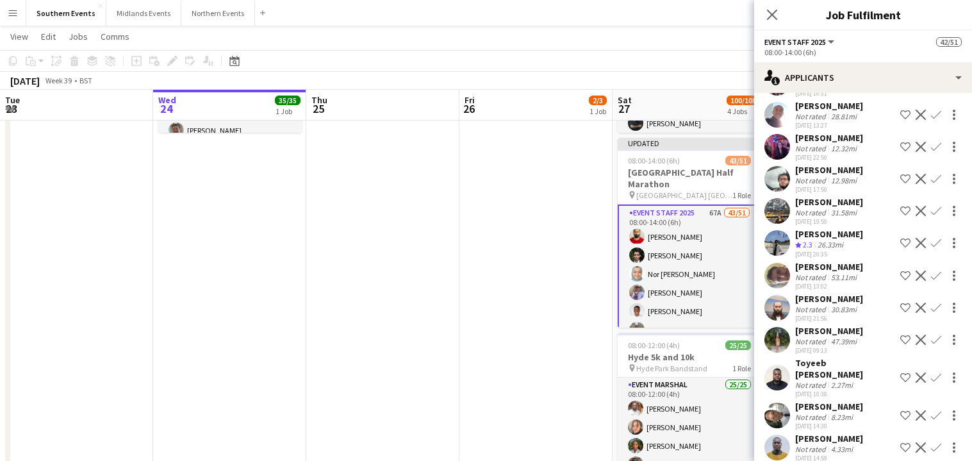
click at [865, 357] on div "Toyeeb [PERSON_NAME]" at bounding box center [845, 368] width 100 height 23
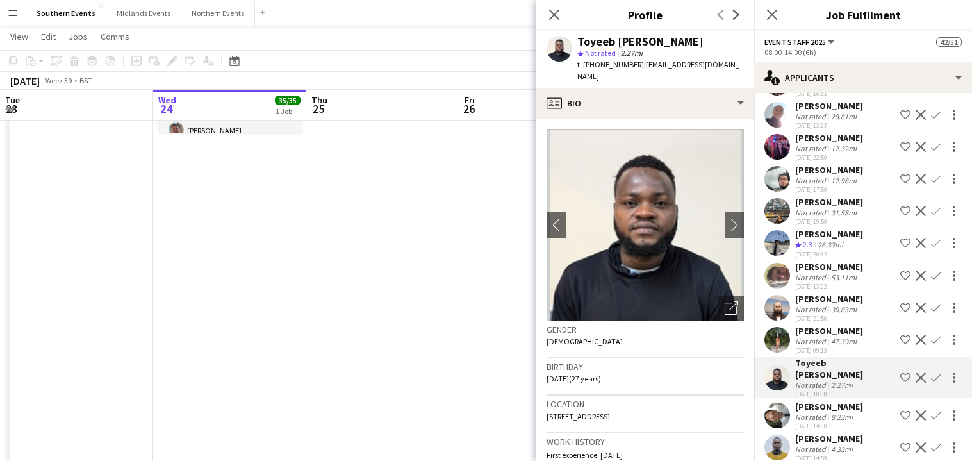
click at [931, 372] on app-icon "Confirm" at bounding box center [936, 377] width 10 height 10
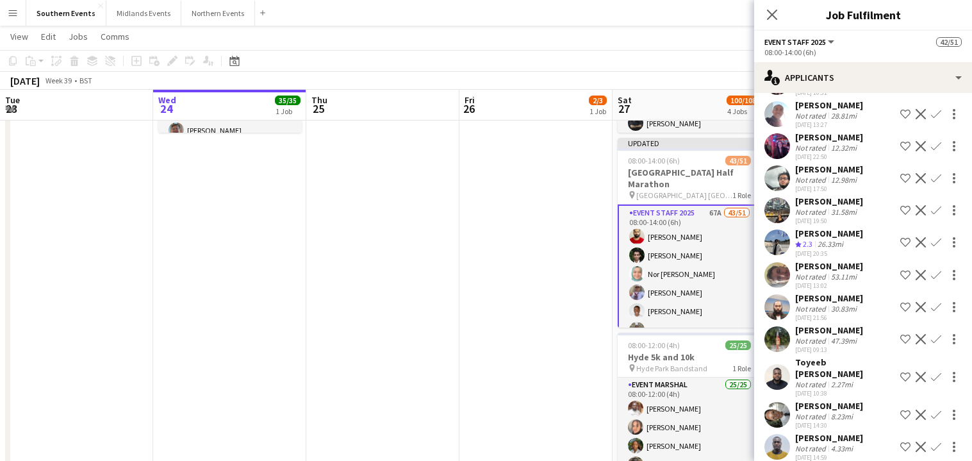
click at [931, 372] on app-icon "Confirm" at bounding box center [936, 377] width 10 height 10
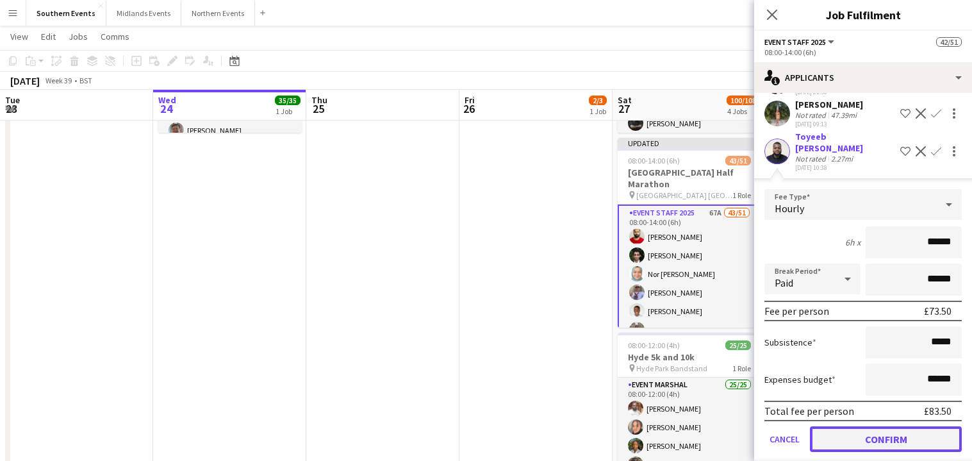
click at [887, 426] on button "Confirm" at bounding box center [886, 439] width 152 height 26
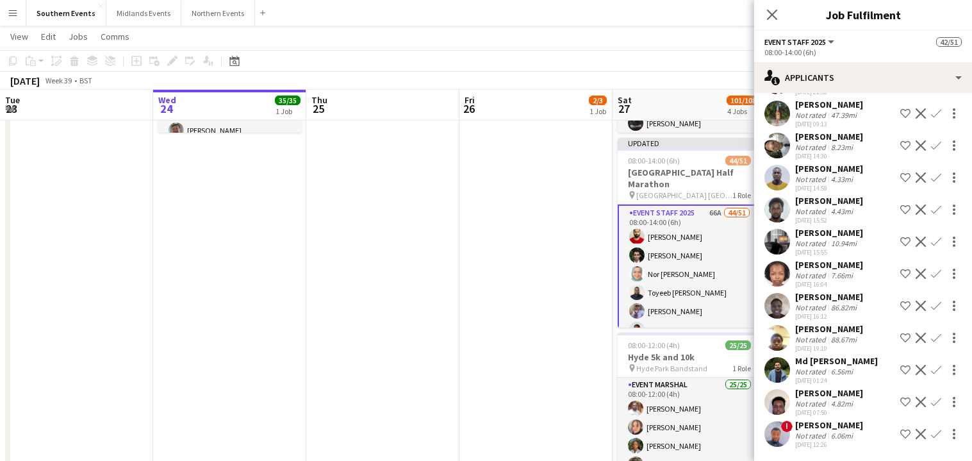
scroll to position [1403, 0]
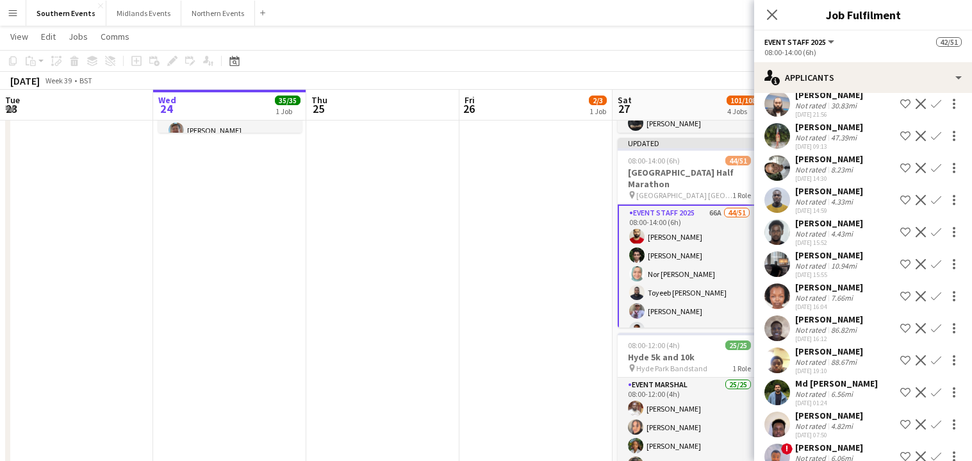
click at [695, 85] on div "[DATE] Week 39 • BST Publish 1 job Revert 1 job" at bounding box center [486, 81] width 972 height 18
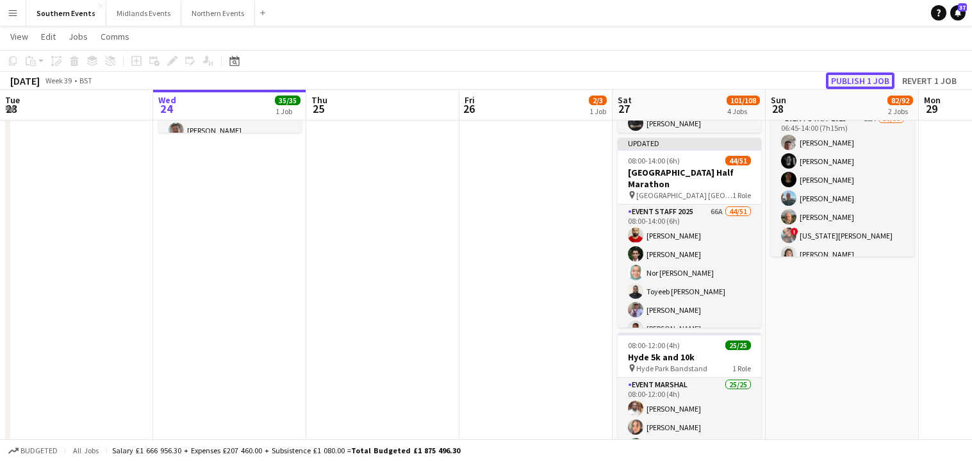
click at [845, 86] on button "Publish 1 job" at bounding box center [860, 80] width 69 height 17
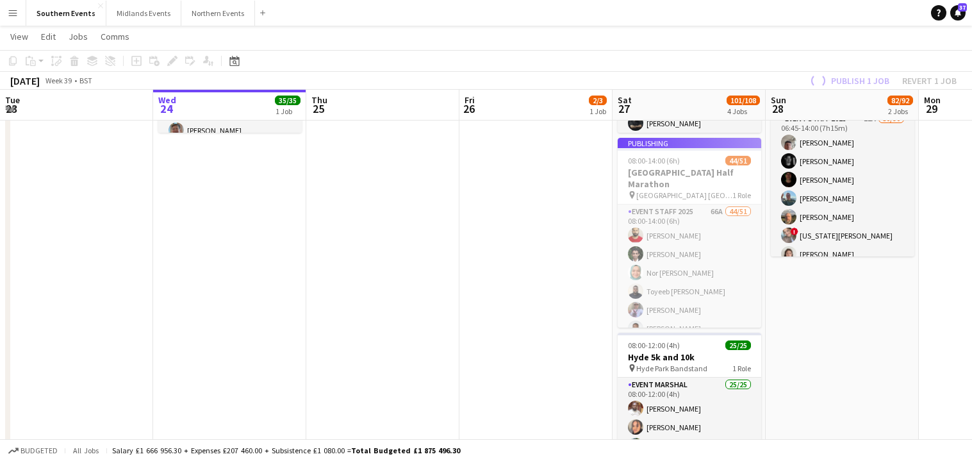
click at [714, 292] on app-job-card "Publishing 08:00-14:00 (6h) 44/51 [GEOGRAPHIC_DATA] Half Marathon pin [GEOGRAPH…" at bounding box center [690, 233] width 144 height 190
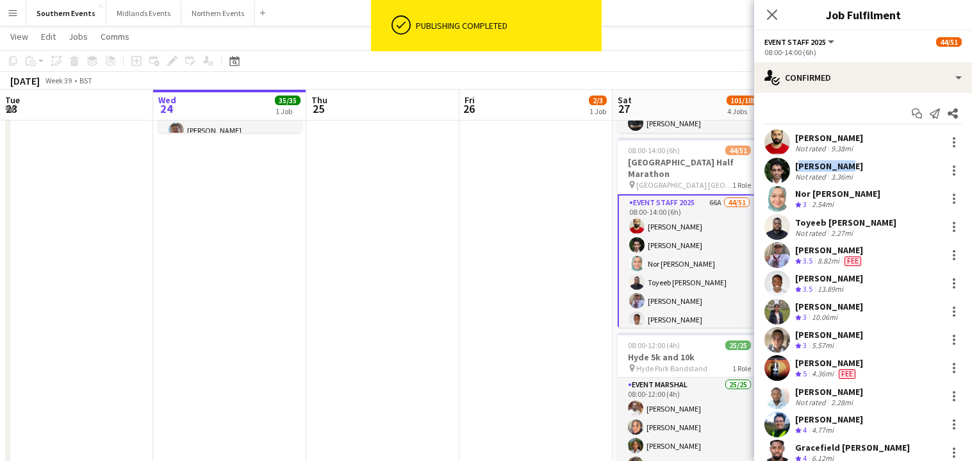
drag, startPoint x: 794, startPoint y: 161, endPoint x: 856, endPoint y: 162, distance: 62.2
click at [856, 162] on div "[PERSON_NAME] Not rated 3.36mi" at bounding box center [863, 171] width 218 height 26
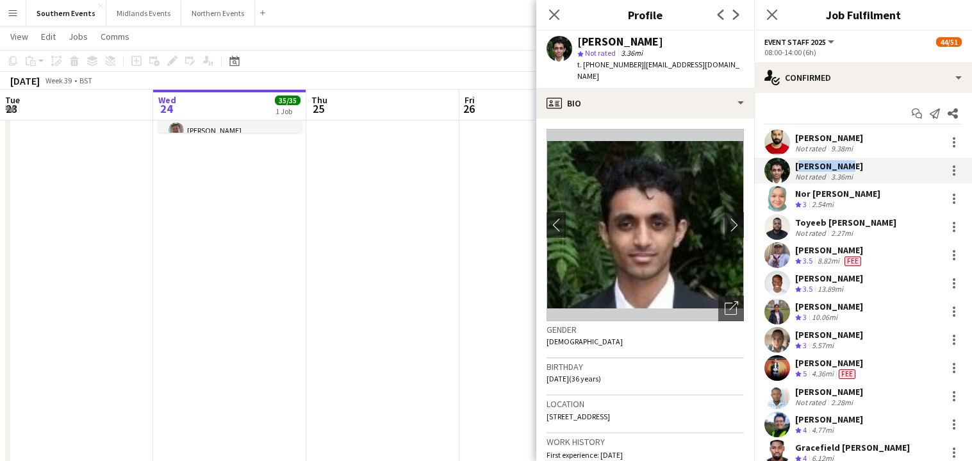
drag, startPoint x: 898, startPoint y: 226, endPoint x: 795, endPoint y: 167, distance: 119.2
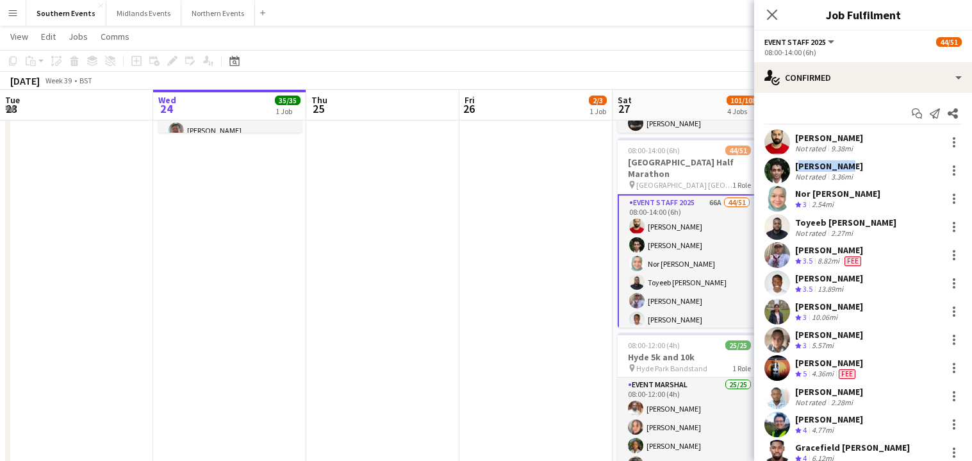
copy div "[PERSON_NAME] Not rated 3.36mi Nor [PERSON_NAME] Crew rating 3 2.54mi [PERSON_N…"
click at [770, 11] on icon "Close pop-in" at bounding box center [772, 14] width 12 height 12
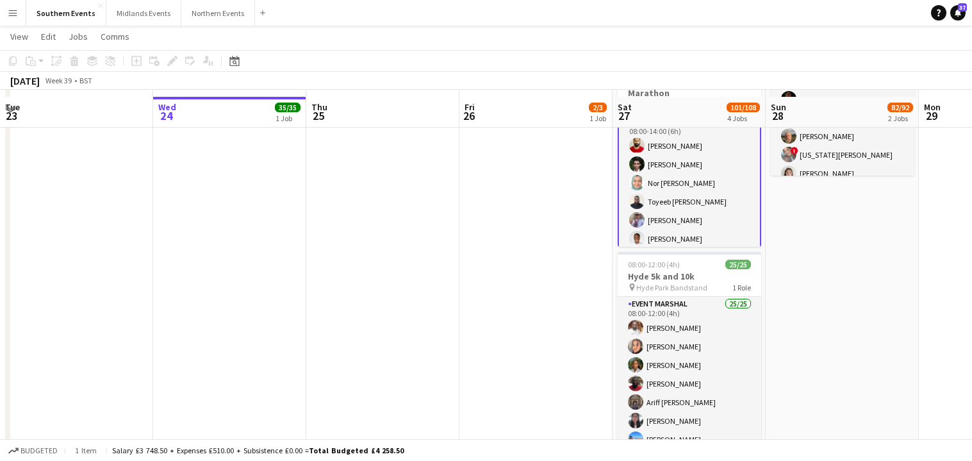
scroll to position [295, 0]
